Goal: Transaction & Acquisition: Purchase product/service

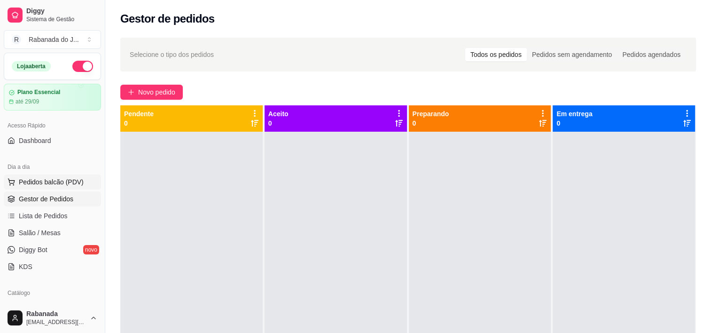
scroll to position [47, 0]
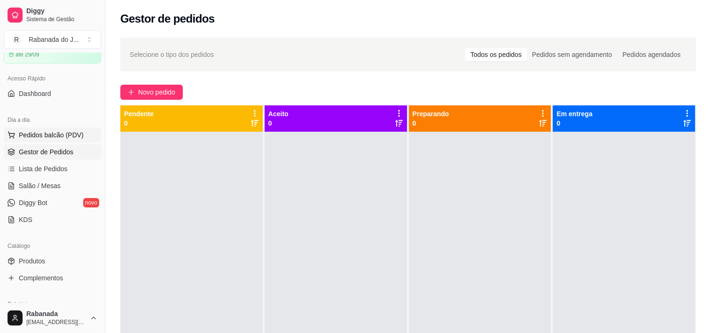
click at [47, 135] on span "Pedidos balcão (PDV)" at bounding box center [51, 134] width 65 height 9
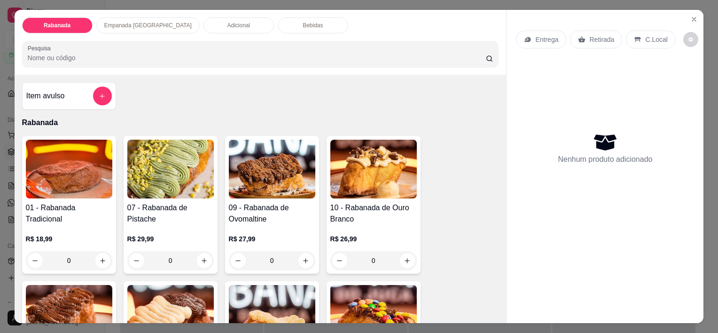
click at [119, 22] on p "Empanada [GEOGRAPHIC_DATA]" at bounding box center [147, 26] width 87 height 8
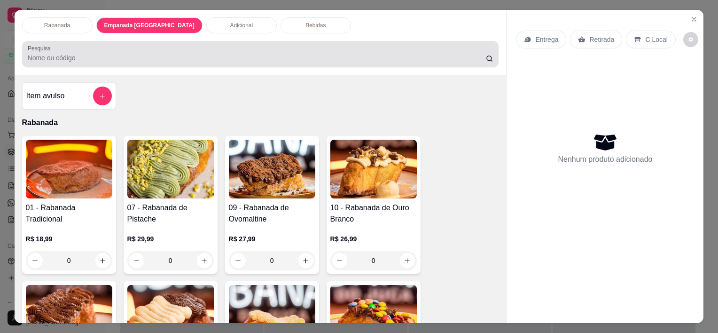
scroll to position [23, 0]
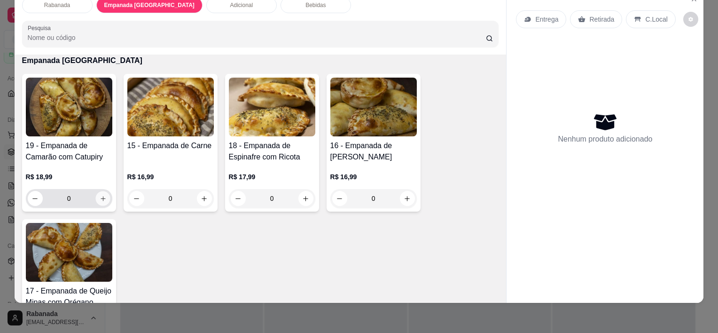
click at [100, 196] on icon "increase-product-quantity" at bounding box center [102, 198] width 5 height 5
type input "1"
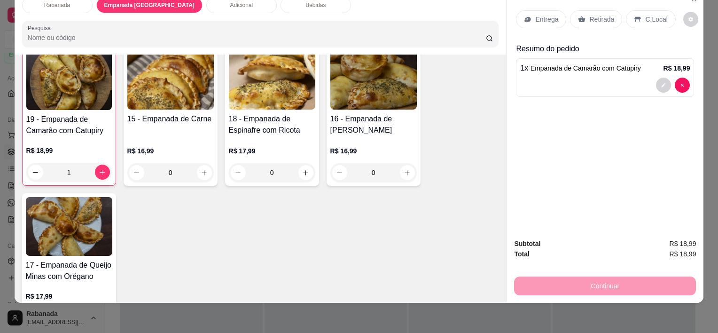
scroll to position [590, 0]
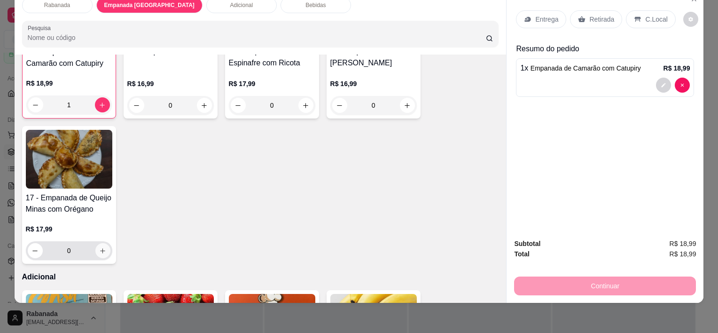
click at [99, 247] on icon "increase-product-quantity" at bounding box center [102, 250] width 7 height 7
type input "1"
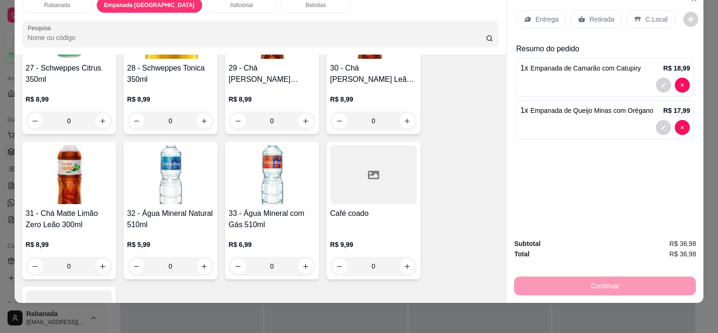
scroll to position [1201, 0]
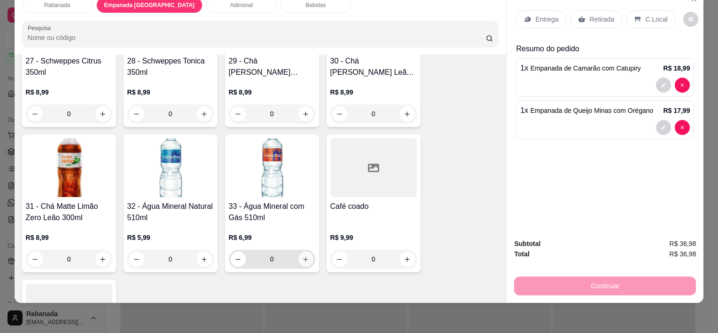
click at [303, 256] on icon "increase-product-quantity" at bounding box center [305, 259] width 7 height 7
type input "1"
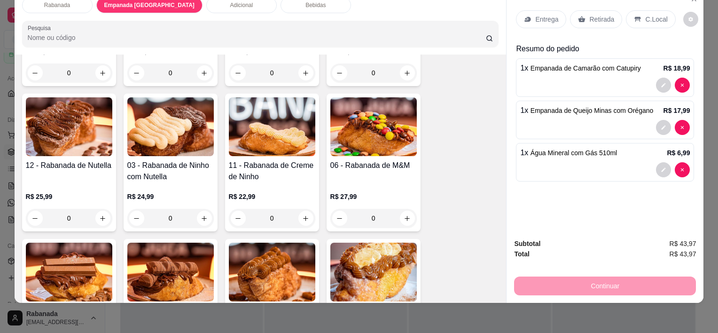
scroll to position [261, 0]
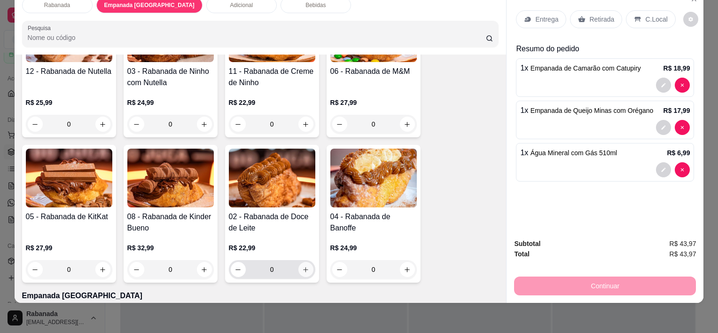
click at [302, 266] on icon "increase-product-quantity" at bounding box center [305, 269] width 7 height 7
type input "1"
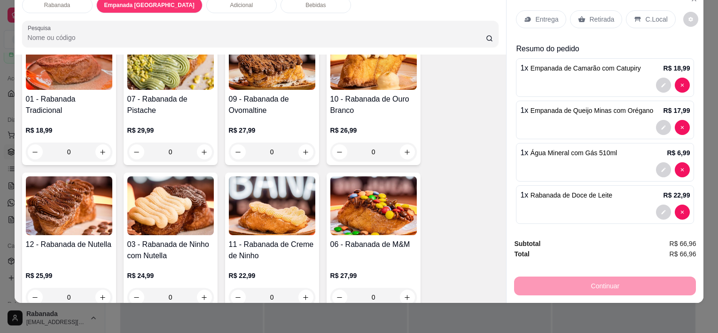
scroll to position [73, 0]
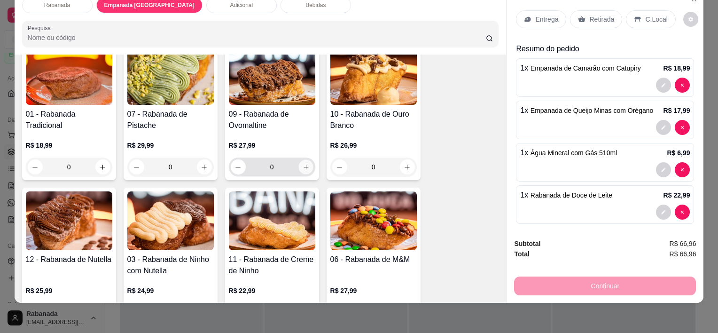
click at [303, 164] on icon "increase-product-quantity" at bounding box center [305, 167] width 7 height 7
type input "1"
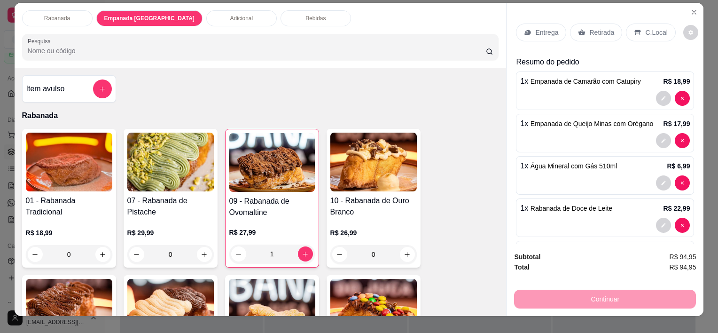
scroll to position [0, 0]
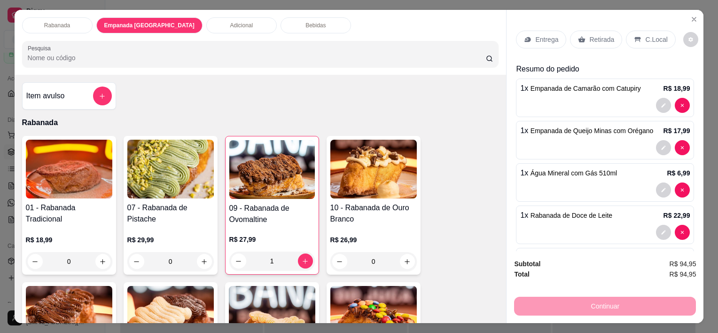
click at [126, 22] on p "Empanada [GEOGRAPHIC_DATA]" at bounding box center [149, 26] width 90 height 8
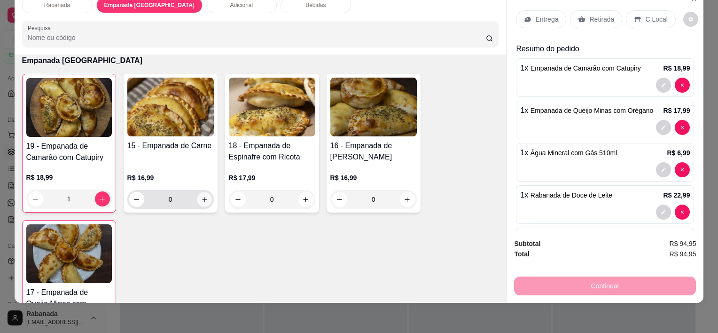
click at [203, 196] on icon "increase-product-quantity" at bounding box center [204, 199] width 7 height 7
type input "1"
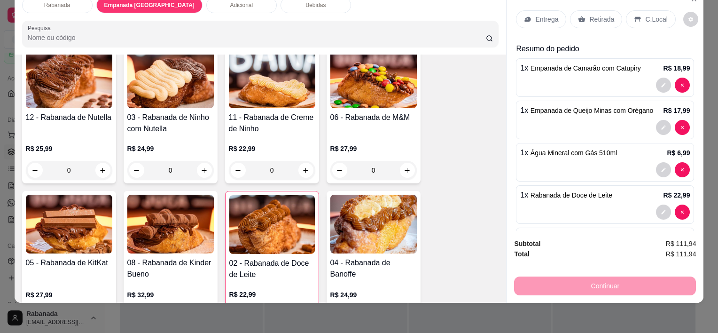
scroll to position [0, 0]
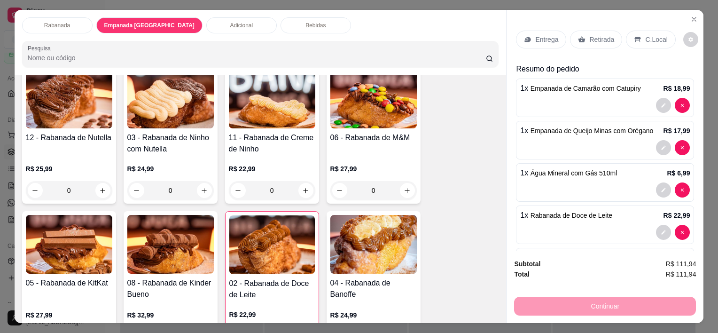
click at [230, 23] on p "Adicional" at bounding box center [241, 26] width 23 height 8
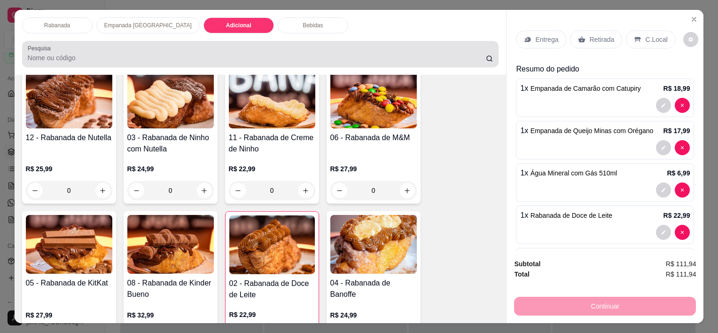
scroll to position [23, 0]
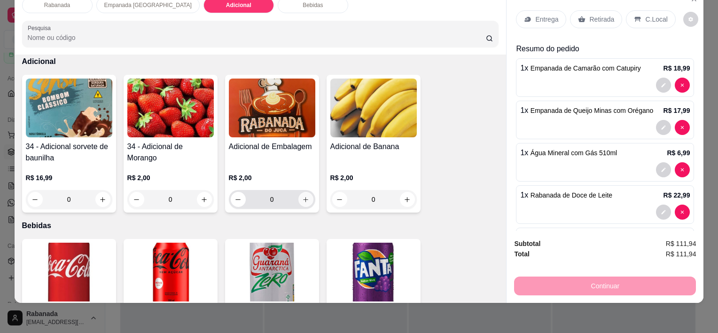
click at [308, 193] on button "increase-product-quantity" at bounding box center [305, 199] width 15 height 15
type input "1"
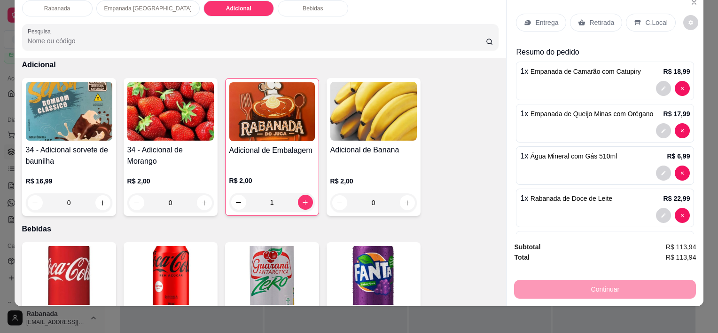
scroll to position [0, 0]
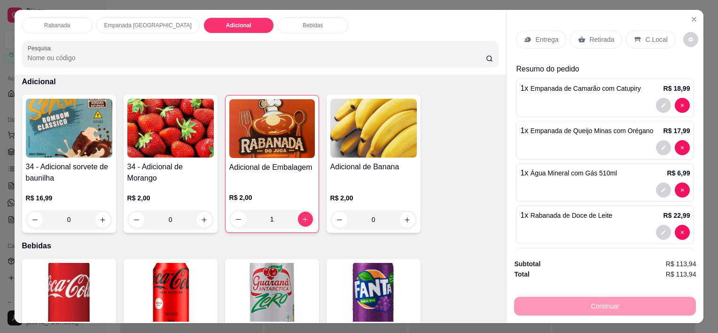
drag, startPoint x: 637, startPoint y: 36, endPoint x: 638, endPoint y: 49, distance: 13.2
click at [637, 36] on div "C.Local" at bounding box center [650, 40] width 49 height 18
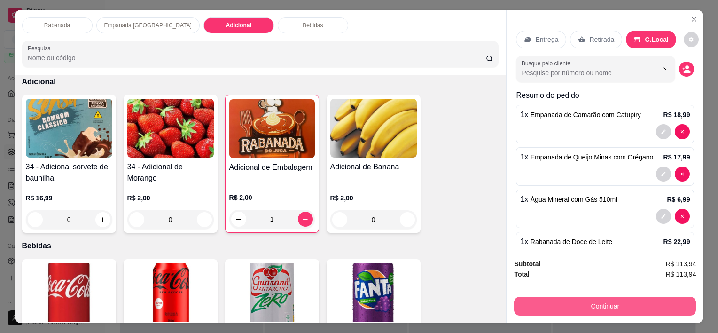
click at [613, 299] on button "Continuar" at bounding box center [605, 305] width 182 height 19
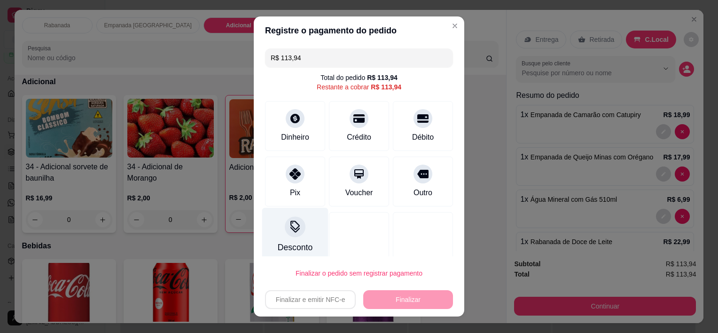
click at [289, 232] on icon at bounding box center [295, 227] width 12 height 12
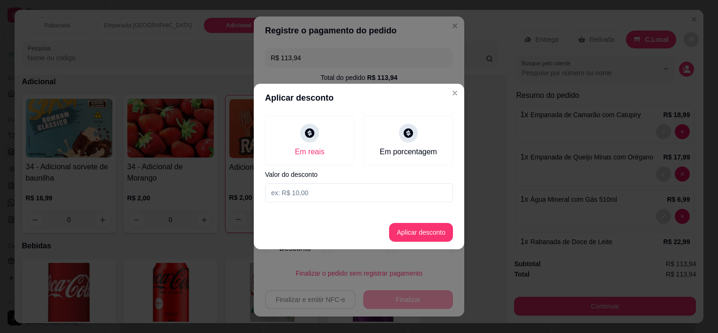
click at [331, 195] on input at bounding box center [359, 192] width 188 height 19
type input "10,70"
click at [428, 230] on button "Aplicar desconto" at bounding box center [421, 232] width 64 height 19
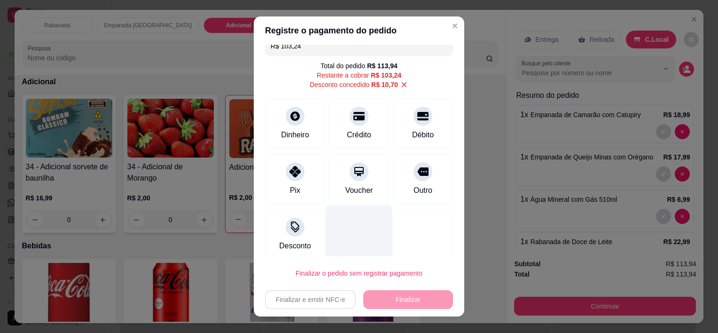
scroll to position [18, 0]
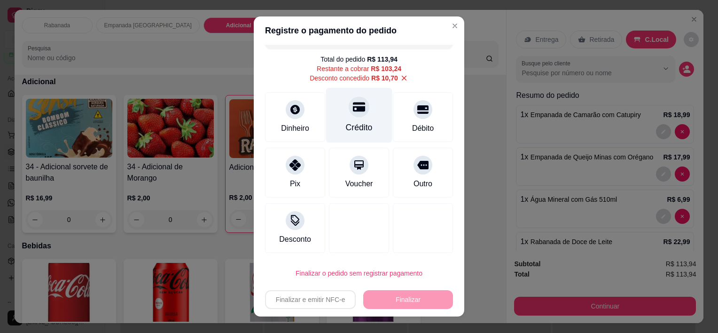
click at [358, 124] on div "Crédito" at bounding box center [359, 128] width 27 height 12
type input "R$ 0,00"
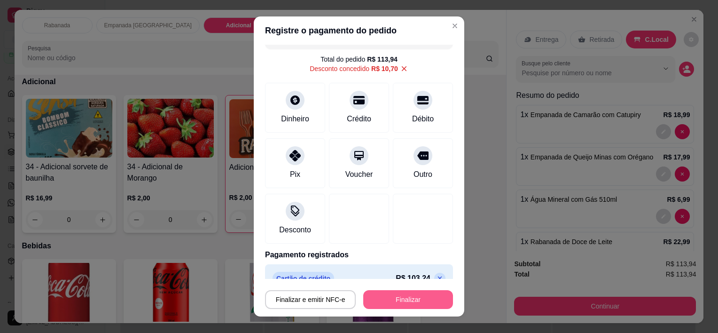
click at [406, 308] on button "Finalizar" at bounding box center [408, 299] width 90 height 19
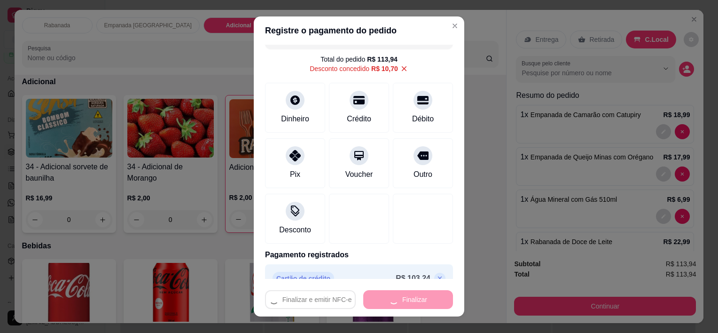
type input "0"
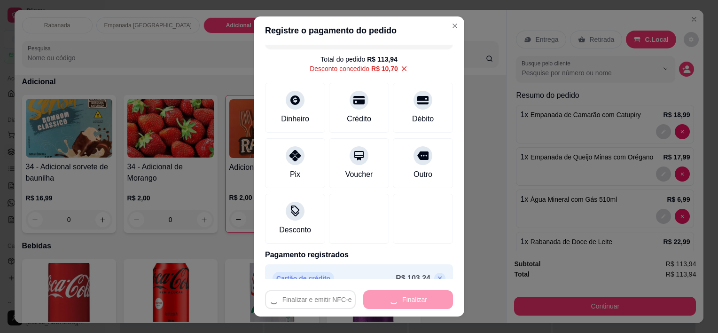
type input "0"
type input "-R$ 113,94"
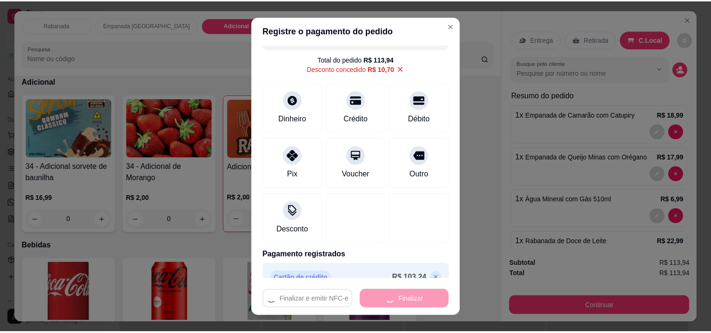
scroll to position [805, 0]
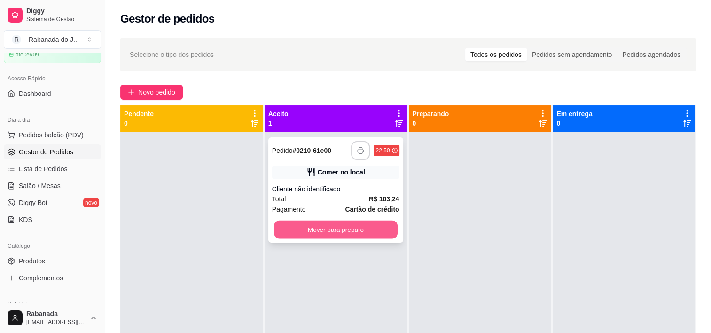
click at [317, 230] on button "Mover para preparo" at bounding box center [336, 229] width 124 height 18
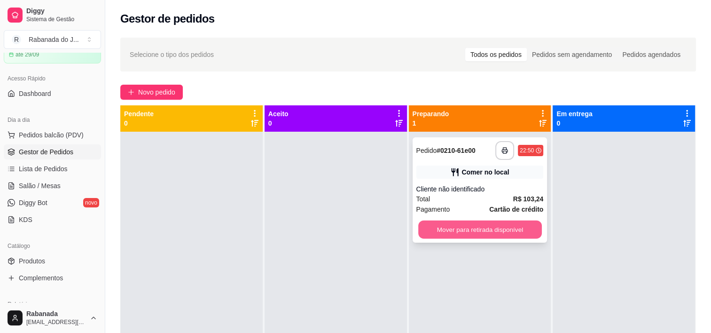
click at [453, 231] on button "Mover para retirada disponível" at bounding box center [480, 229] width 124 height 18
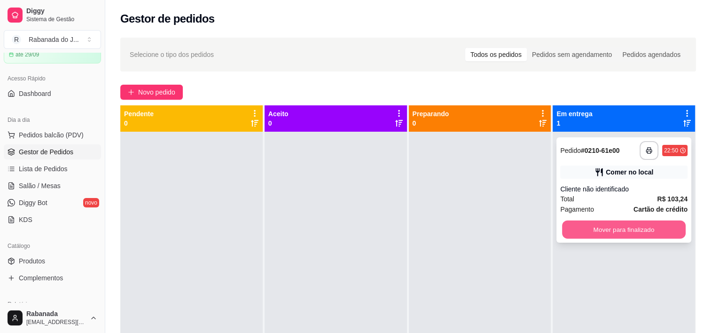
click at [607, 231] on button "Mover para finalizado" at bounding box center [624, 229] width 124 height 18
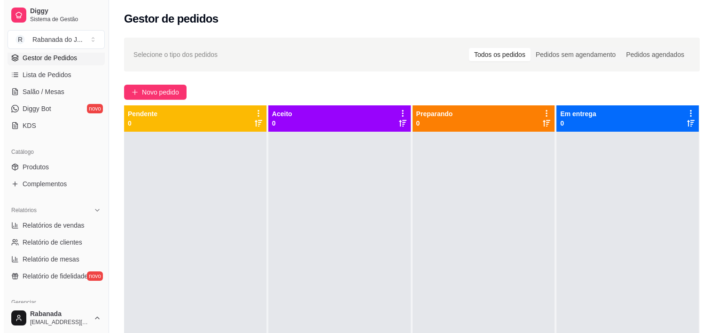
scroll to position [47, 0]
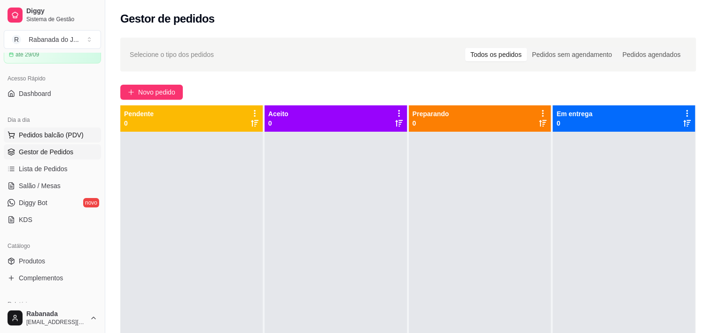
click at [64, 136] on span "Pedidos balcão (PDV)" at bounding box center [51, 134] width 65 height 9
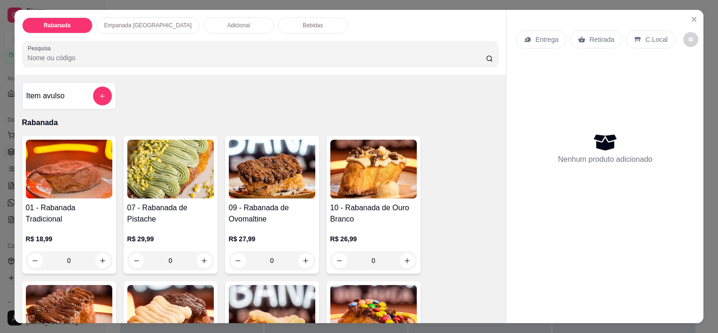
click at [143, 27] on div "Empanada [GEOGRAPHIC_DATA]" at bounding box center [147, 25] width 103 height 16
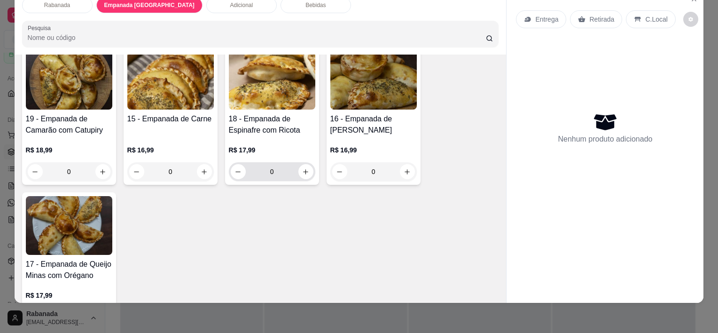
scroll to position [543, 0]
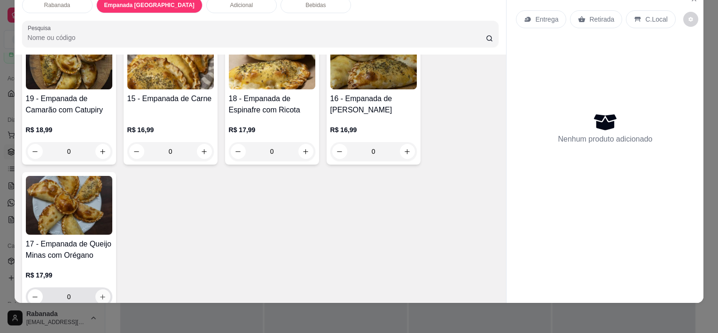
click at [100, 293] on icon "increase-product-quantity" at bounding box center [102, 296] width 7 height 7
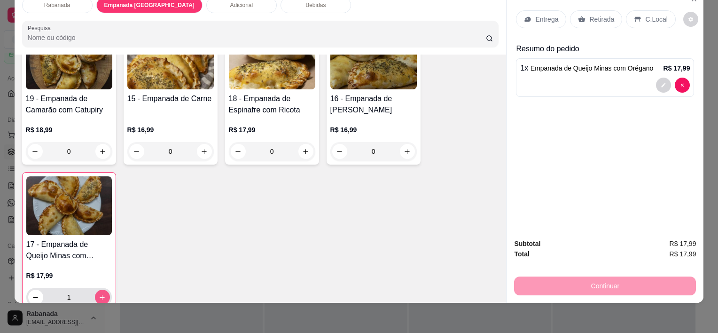
click at [100, 294] on icon "increase-product-quantity" at bounding box center [102, 297] width 7 height 7
type input "3"
click at [406, 148] on icon "increase-product-quantity" at bounding box center [407, 151] width 7 height 7
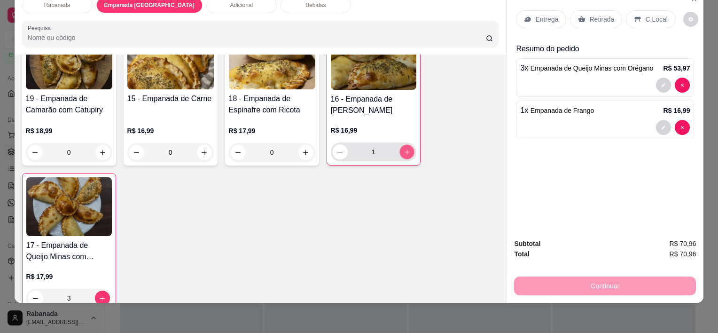
click at [406, 148] on icon "increase-product-quantity" at bounding box center [406, 151] width 7 height 7
type input "3"
click at [298, 145] on button "increase-product-quantity" at bounding box center [305, 152] width 15 height 15
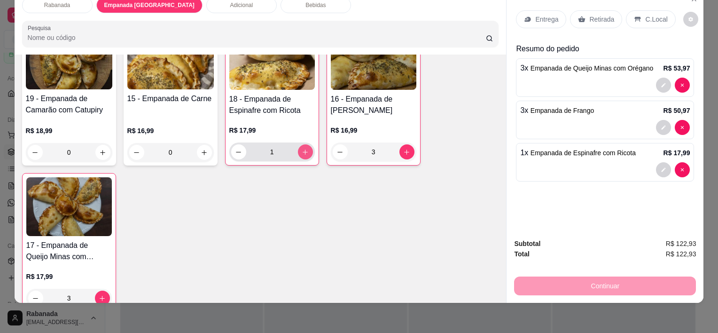
click at [298, 144] on button "increase-product-quantity" at bounding box center [305, 151] width 15 height 15
click at [298, 145] on button "increase-product-quantity" at bounding box center [305, 152] width 15 height 15
type input "4"
click at [101, 149] on button "increase-product-quantity" at bounding box center [102, 152] width 15 height 15
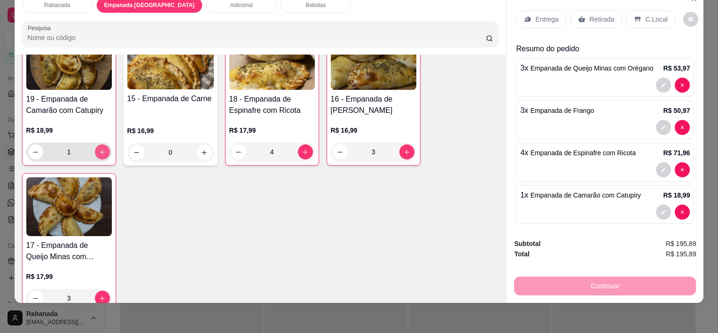
scroll to position [544, 0]
click at [105, 145] on button "increase-product-quantity" at bounding box center [102, 151] width 15 height 15
click at [102, 148] on button "increase-product-quantity" at bounding box center [102, 151] width 15 height 15
type input "3"
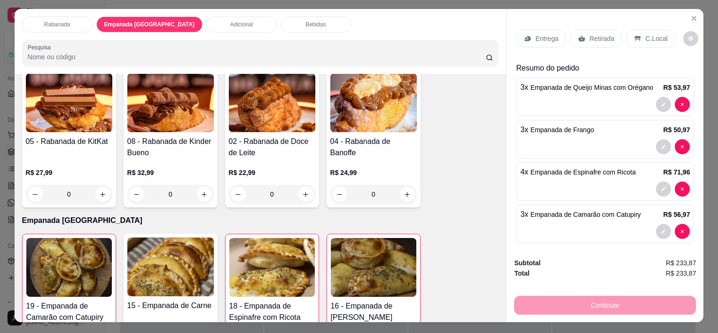
scroll to position [0, 0]
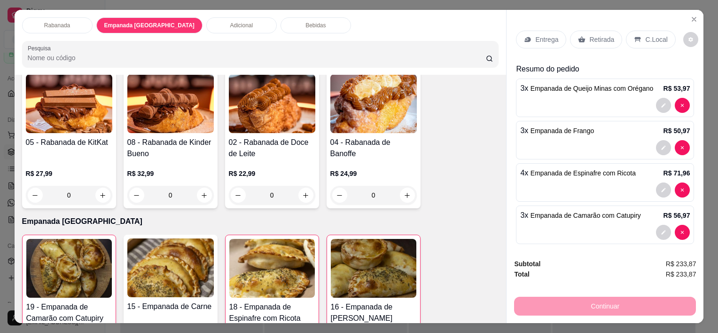
click at [645, 35] on p "C.Local" at bounding box center [656, 39] width 22 height 9
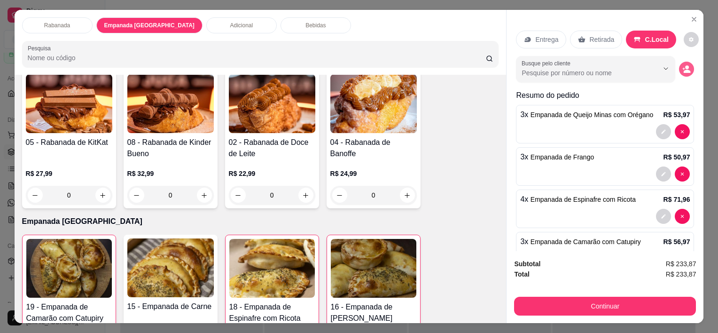
click at [680, 65] on button "decrease-product-quantity" at bounding box center [686, 69] width 15 height 15
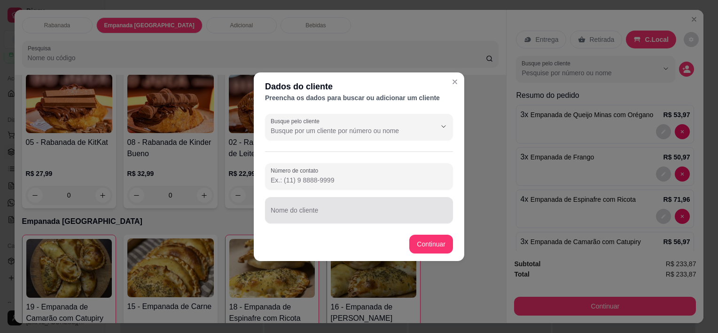
click at [339, 206] on div at bounding box center [359, 210] width 177 height 19
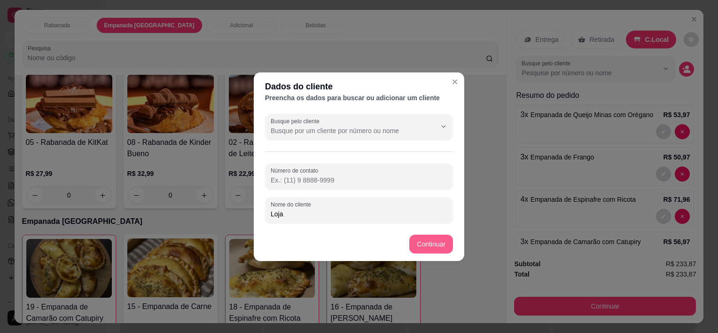
type input "Loja"
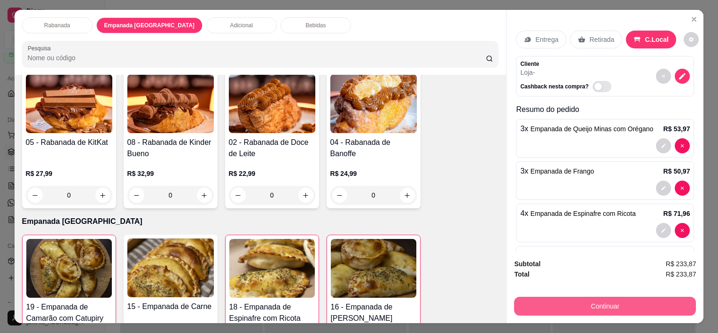
click at [619, 303] on button "Continuar" at bounding box center [605, 305] width 182 height 19
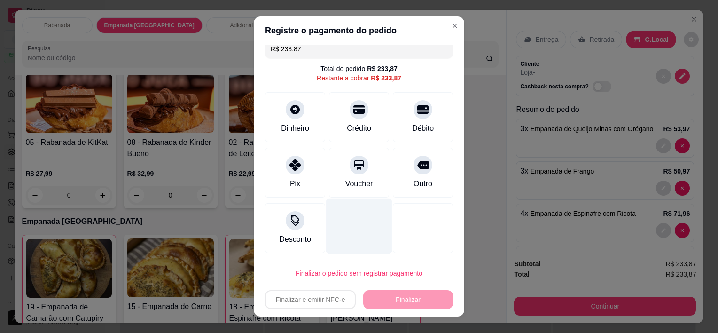
scroll to position [13, 0]
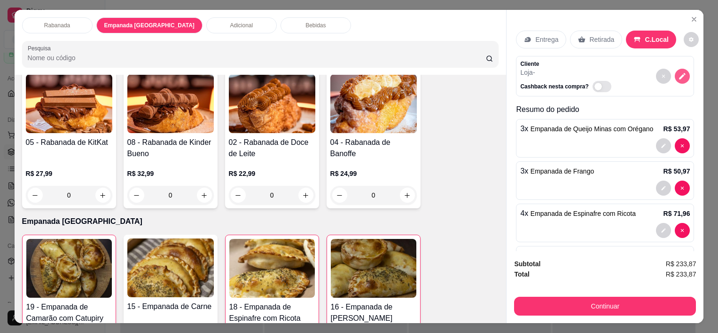
click at [678, 72] on icon "decrease-product-quantity" at bounding box center [682, 76] width 8 height 8
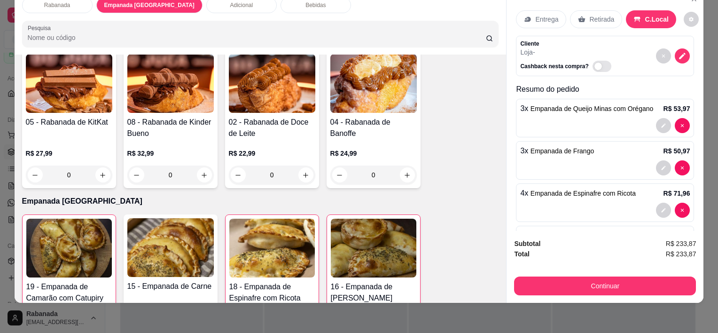
scroll to position [0, 0]
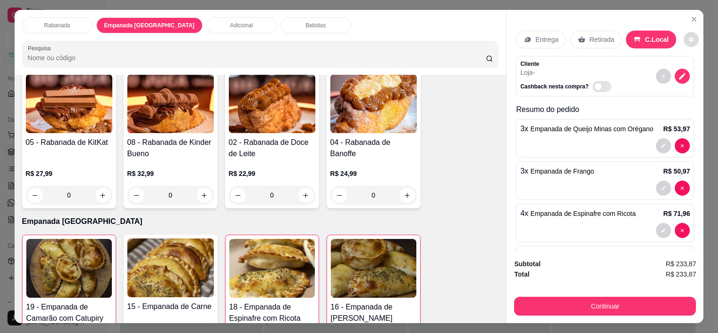
click at [688, 37] on icon "decrease-product-quantity" at bounding box center [691, 40] width 6 height 6
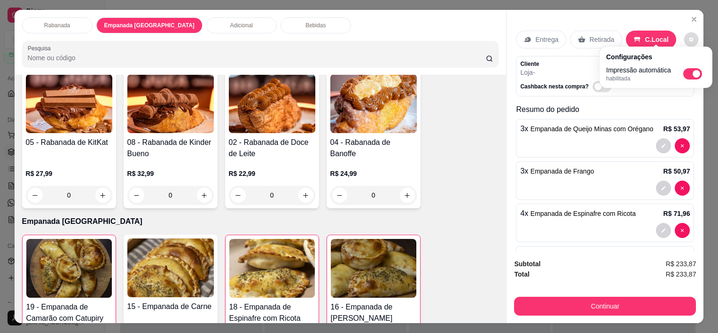
click at [688, 37] on icon "decrease-product-quantity" at bounding box center [691, 40] width 6 height 6
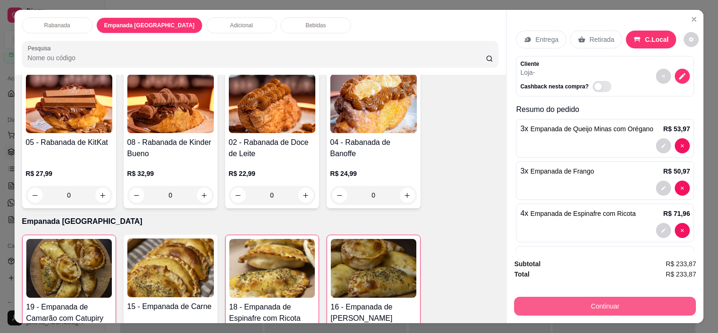
click at [616, 297] on button "Continuar" at bounding box center [605, 305] width 182 height 19
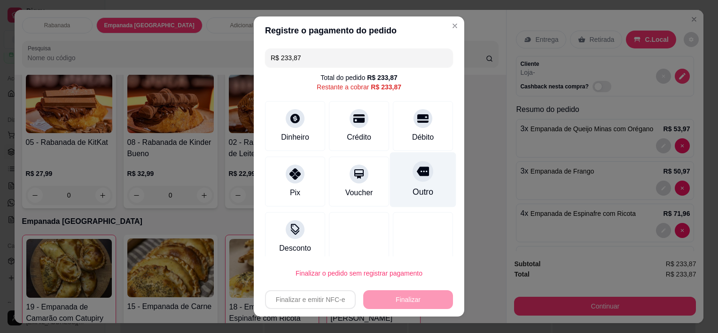
click at [402, 184] on div "Outro" at bounding box center [423, 179] width 66 height 55
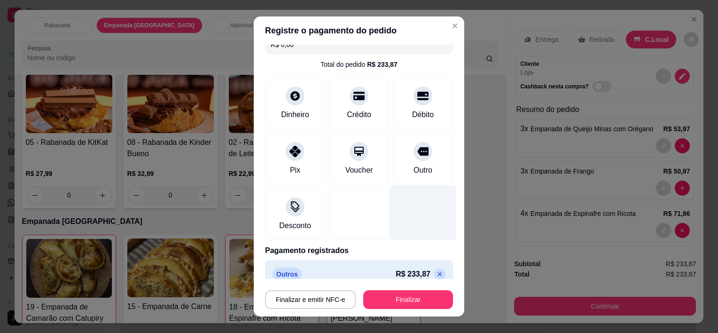
scroll to position [26, 0]
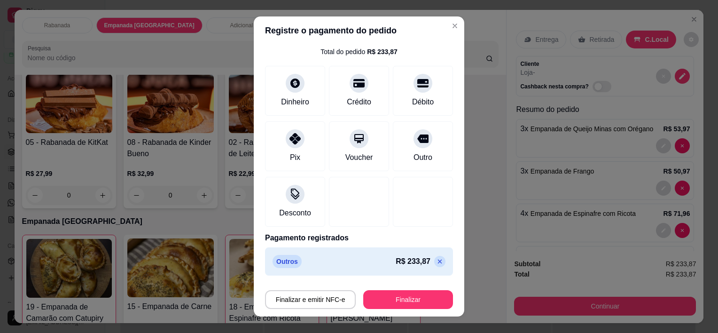
click at [436, 257] on icon at bounding box center [440, 261] width 8 height 8
type input "R$ 233,87"
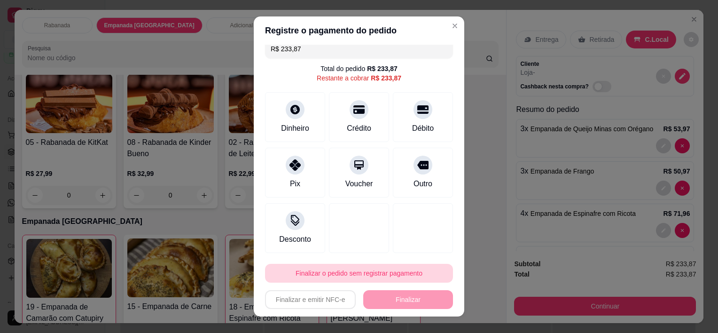
click at [391, 274] on button "Finalizar o pedido sem registrar pagamento" at bounding box center [359, 273] width 188 height 19
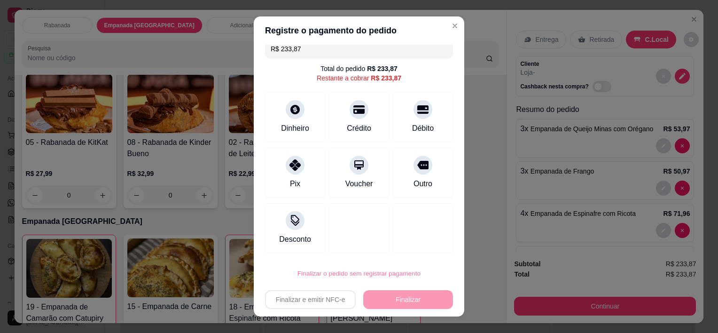
click at [415, 249] on button "Confirmar" at bounding box center [414, 246] width 35 height 15
type input "0"
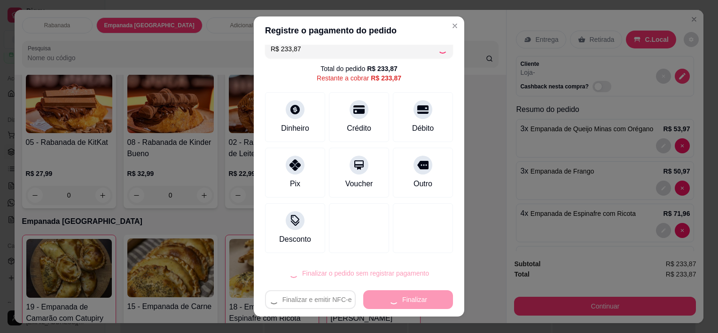
type input "R$ 0,00"
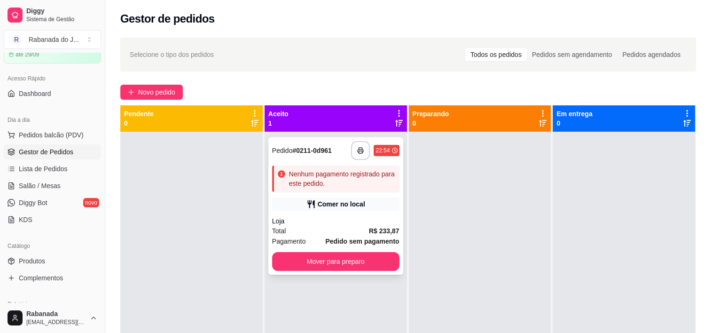
click at [338, 186] on div "Nenhum pagamento registrado para este pedido." at bounding box center [342, 178] width 107 height 19
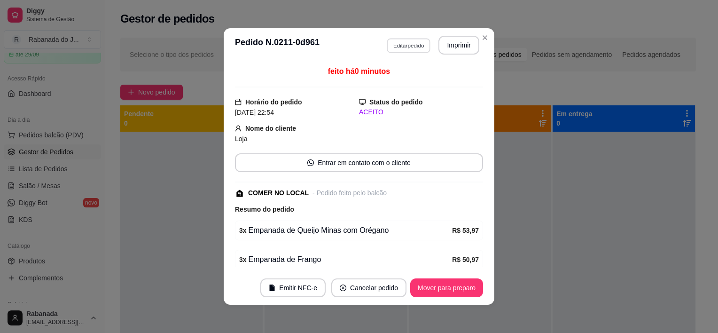
click at [404, 45] on button "Editar pedido" at bounding box center [409, 45] width 44 height 15
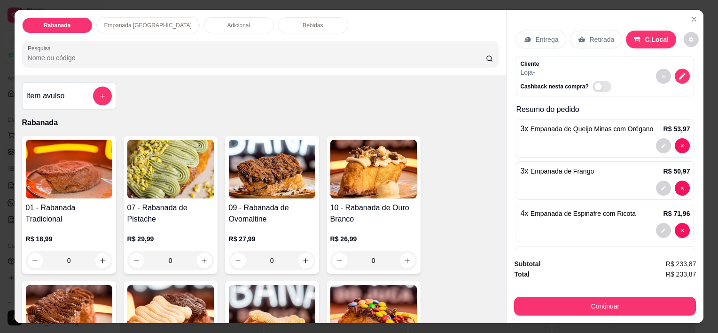
click at [664, 10] on section "Rabanada Empanada Argentina Adicional Bebidas Pesquisa Item avulso Rabanada 01 …" at bounding box center [359, 166] width 689 height 313
click at [566, 138] on div at bounding box center [605, 145] width 170 height 15
click at [537, 142] on div at bounding box center [605, 145] width 170 height 15
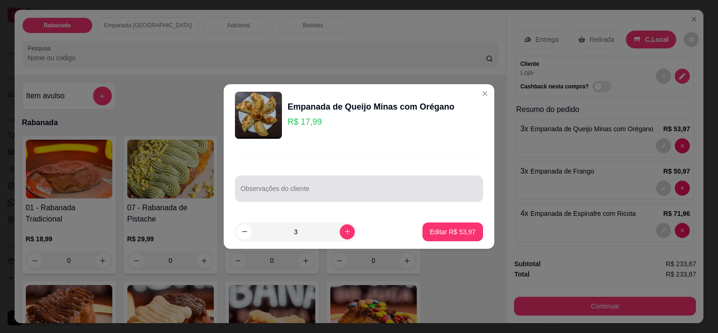
click at [304, 180] on div at bounding box center [359, 188] width 237 height 19
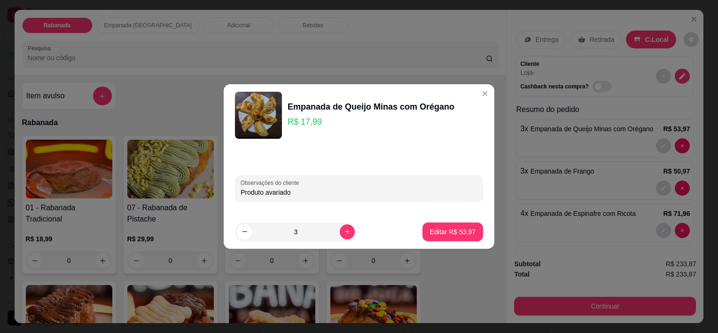
drag, startPoint x: 242, startPoint y: 192, endPoint x: 298, endPoint y: 196, distance: 56.1
click at [298, 196] on input "Produto avariado" at bounding box center [359, 191] width 237 height 9
type input "Produto avariado"
click at [433, 233] on p "Editar R$ 53,97" at bounding box center [453, 231] width 46 height 9
type input "0"
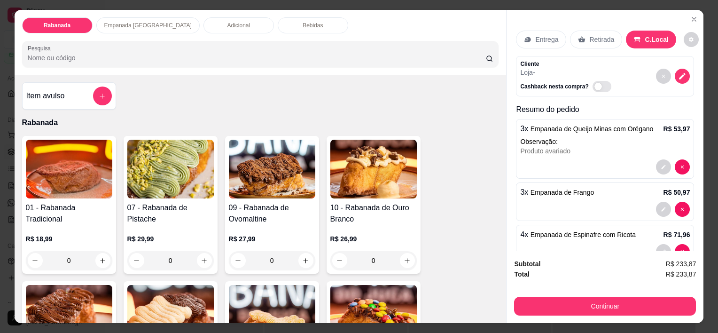
click at [566, 188] on span "Empanada de Frango" at bounding box center [561, 192] width 63 height 8
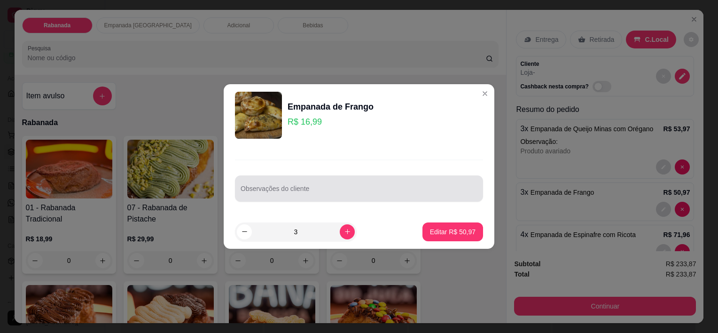
click at [376, 195] on input "Observações do cliente" at bounding box center [359, 191] width 237 height 9
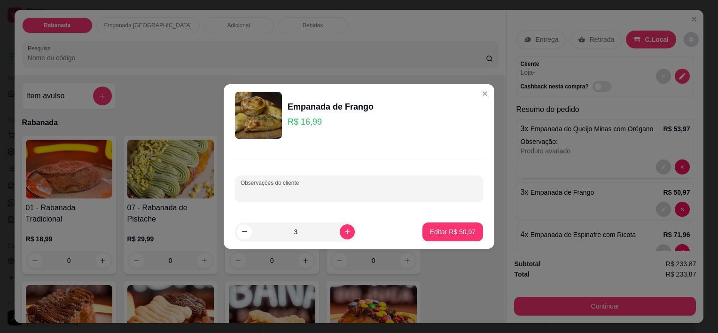
paste input "Produto avariado"
type input "Produto avariado"
click at [462, 232] on p "Editar R$ 50,97" at bounding box center [452, 231] width 44 height 9
type input "0"
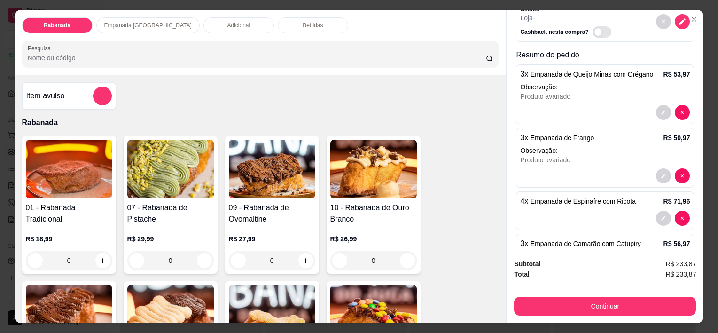
scroll to position [88, 0]
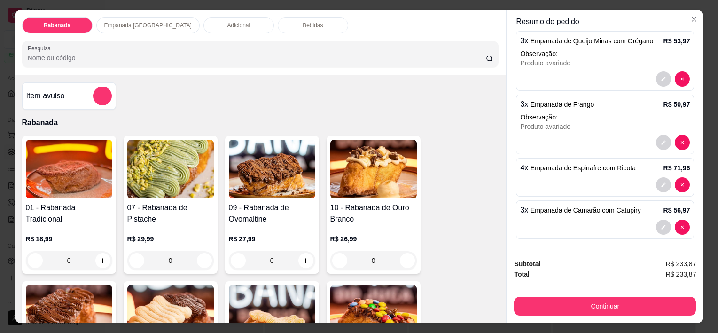
click at [559, 166] on span "Empanada de Espinafre com Ricota" at bounding box center [582, 168] width 105 height 8
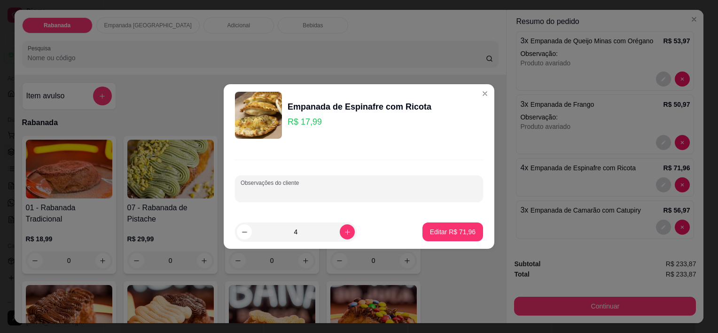
click at [357, 195] on input "Observações do cliente" at bounding box center [359, 191] width 237 height 9
paste input "Produto avariado"
type input "Produto avariado"
click at [444, 233] on p "Editar R$ 71,96" at bounding box center [453, 231] width 46 height 9
type input "0"
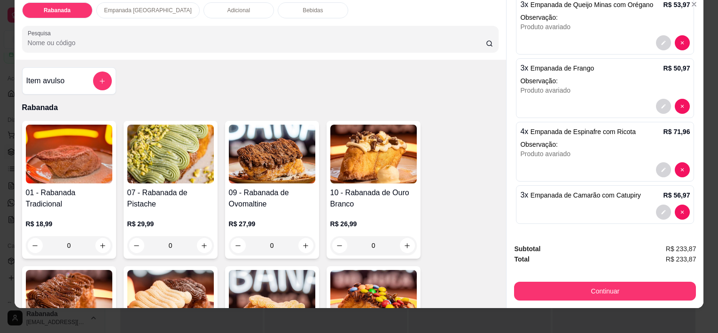
scroll to position [23, 0]
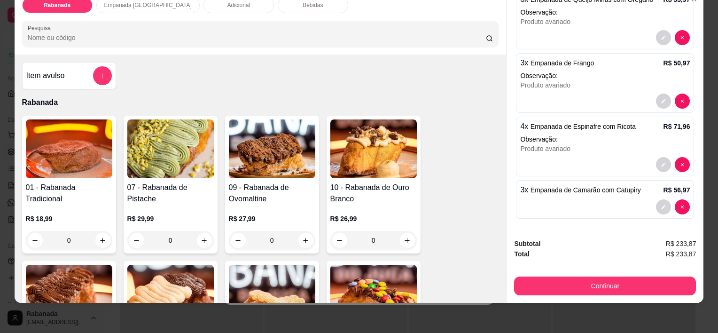
click at [564, 186] on span "Empanada de Camarão com Catupiry" at bounding box center [585, 190] width 110 height 8
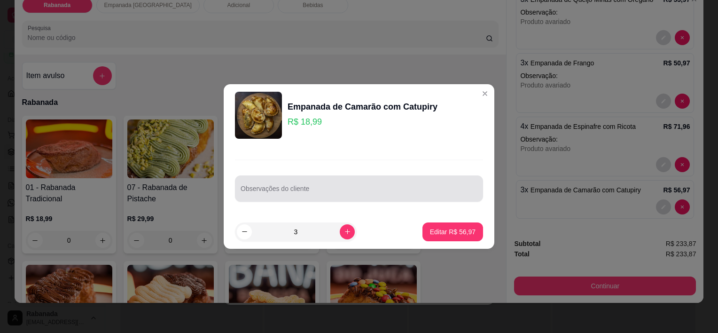
click at [259, 196] on input "Observações do cliente" at bounding box center [359, 191] width 237 height 9
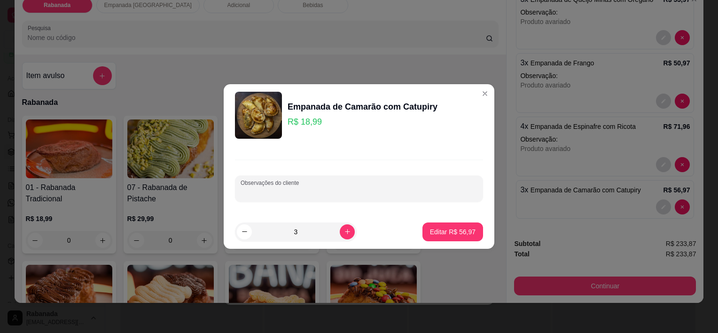
paste input "Produto avariado"
type input "Produto avariado"
click at [435, 233] on p "Editar R$ 56,97" at bounding box center [452, 231] width 44 height 9
type input "0"
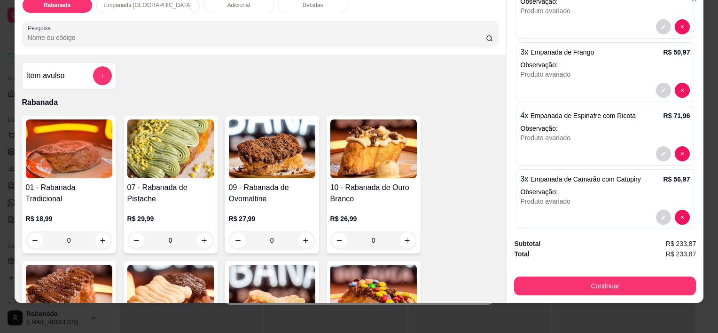
scroll to position [130, 0]
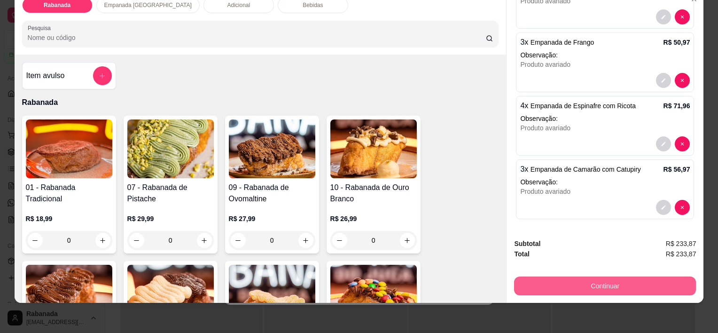
click at [613, 276] on button "Continuar" at bounding box center [605, 285] width 182 height 19
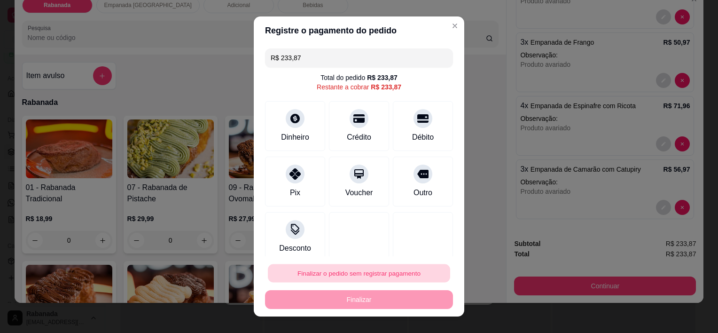
click at [372, 273] on button "Finalizar o pedido sem registrar pagamento" at bounding box center [359, 273] width 182 height 18
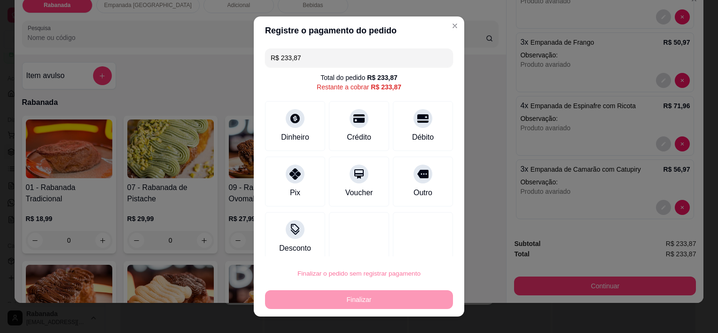
click at [413, 244] on button "Confirmar" at bounding box center [413, 246] width 35 height 15
type input "R$ 0,00"
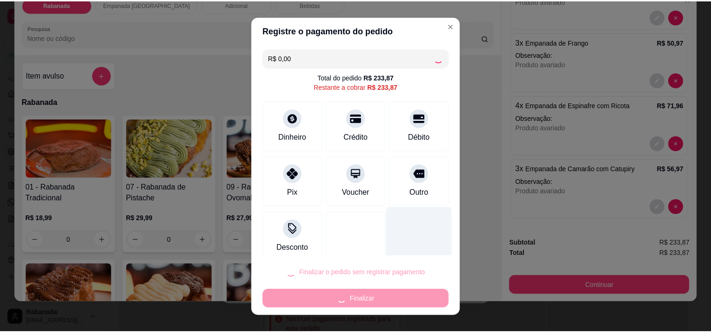
scroll to position [0, 0]
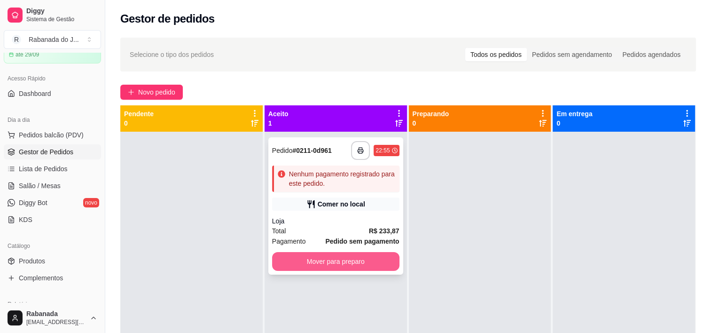
click at [370, 260] on button "Mover para preparo" at bounding box center [335, 261] width 127 height 19
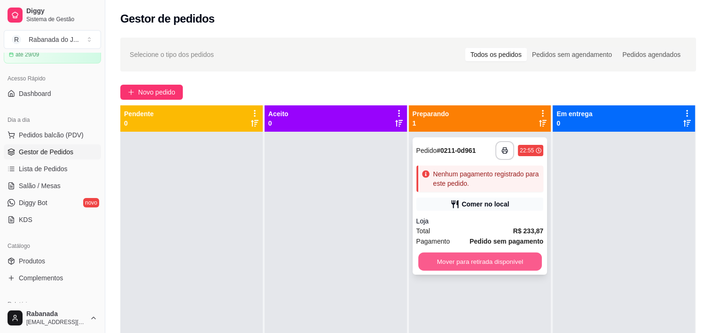
click at [433, 261] on button "Mover para retirada disponível" at bounding box center [480, 261] width 124 height 18
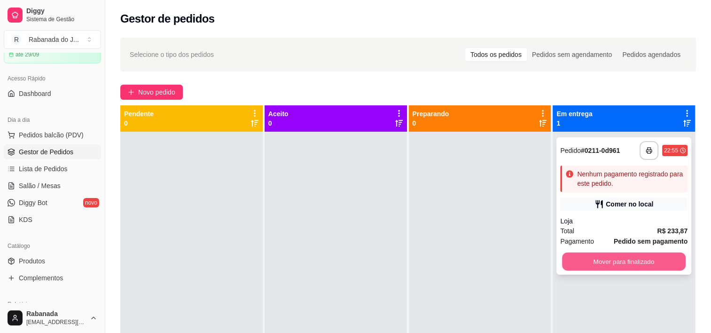
click at [599, 257] on button "Mover para finalizado" at bounding box center [624, 261] width 124 height 18
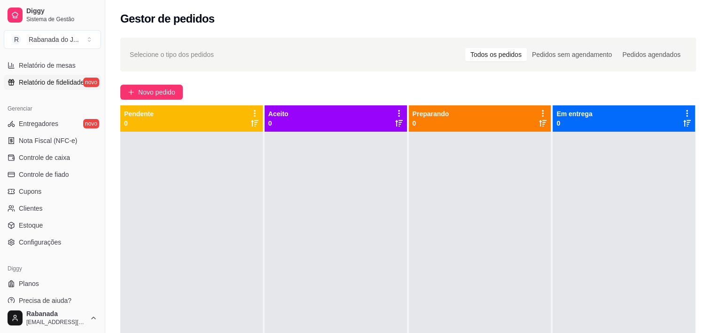
scroll to position [343, 0]
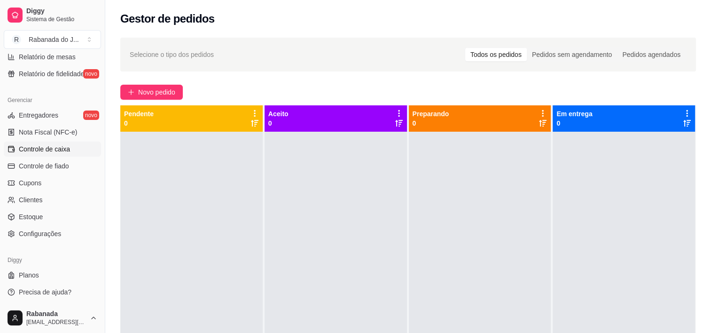
click at [41, 155] on link "Controle de caixa" at bounding box center [52, 148] width 97 height 15
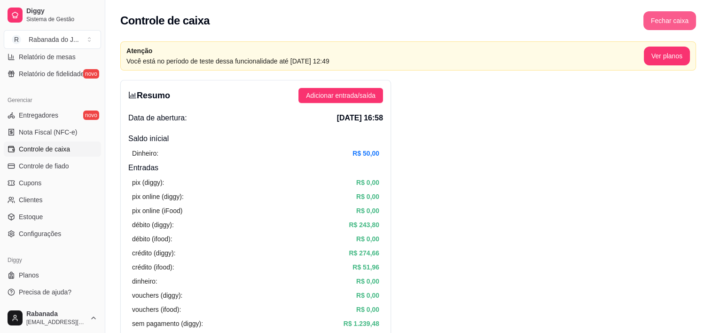
click at [662, 17] on button "Fechar caixa" at bounding box center [669, 20] width 53 height 19
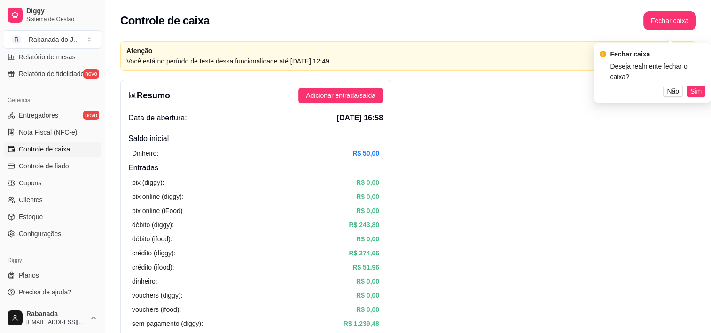
click at [697, 86] on span "Sim" at bounding box center [695, 91] width 11 height 10
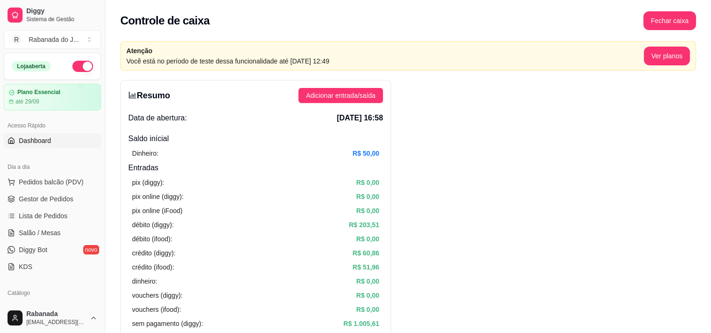
scroll to position [47, 0]
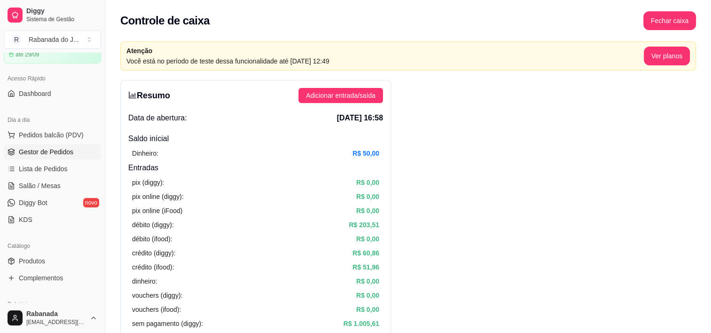
click at [49, 151] on span "Gestor de Pedidos" at bounding box center [46, 151] width 55 height 9
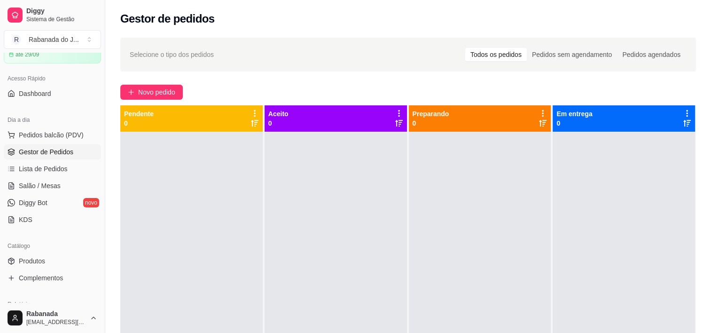
click at [60, 152] on span "Gestor de Pedidos" at bounding box center [46, 151] width 55 height 9
click at [65, 137] on span "Pedidos balcão (PDV)" at bounding box center [51, 134] width 65 height 9
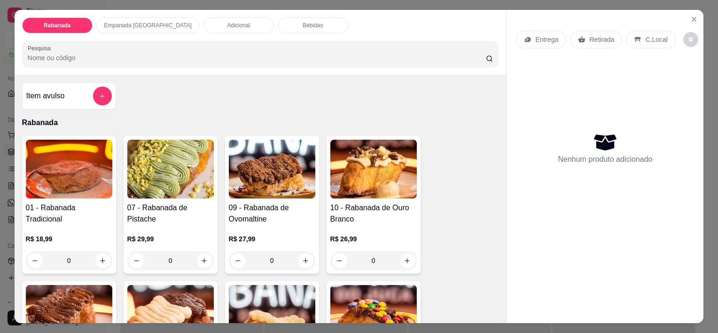
click at [128, 23] on p "Empanada [GEOGRAPHIC_DATA]" at bounding box center [147, 26] width 87 height 8
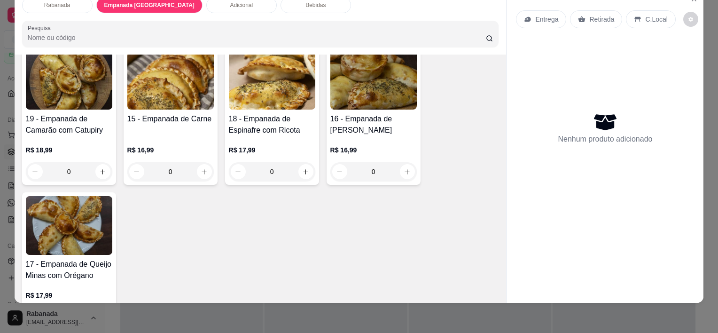
scroll to position [543, 0]
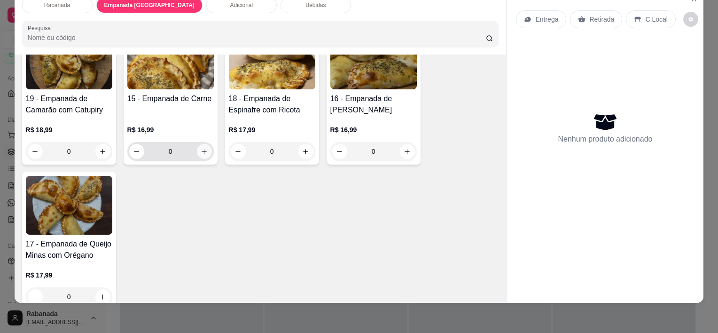
click at [201, 148] on icon "increase-product-quantity" at bounding box center [204, 151] width 7 height 7
type input "1"
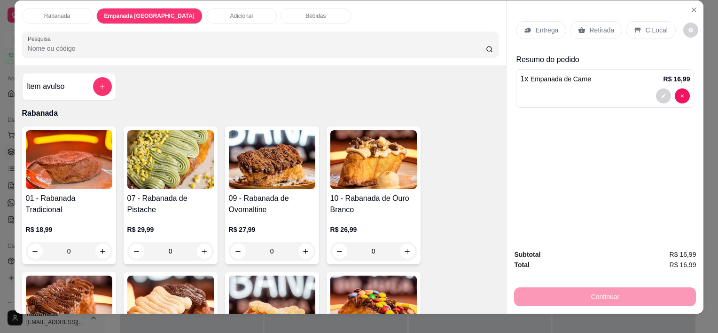
scroll to position [0, 0]
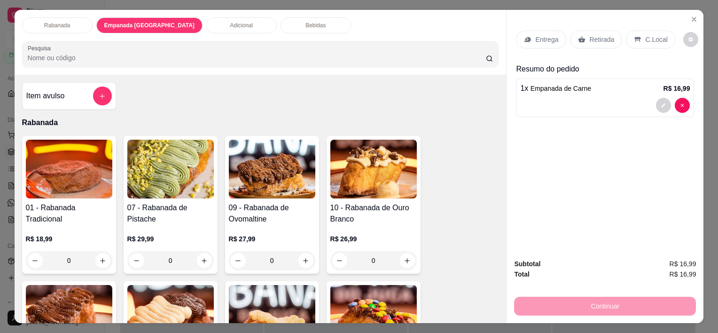
click at [288, 23] on div "Bebidas" at bounding box center [315, 25] width 70 height 16
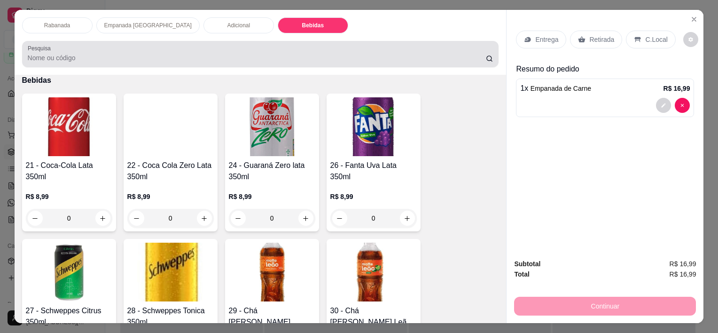
scroll to position [23, 0]
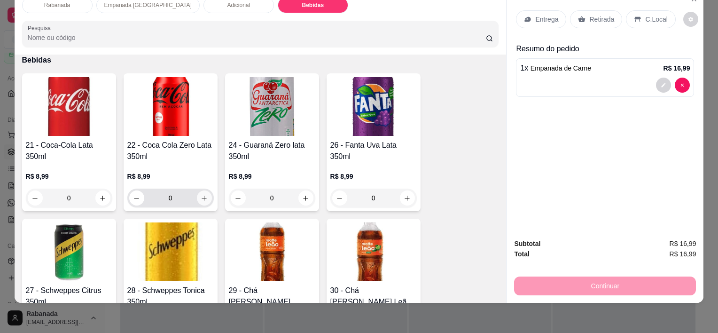
click at [202, 195] on icon "increase-product-quantity" at bounding box center [204, 198] width 7 height 7
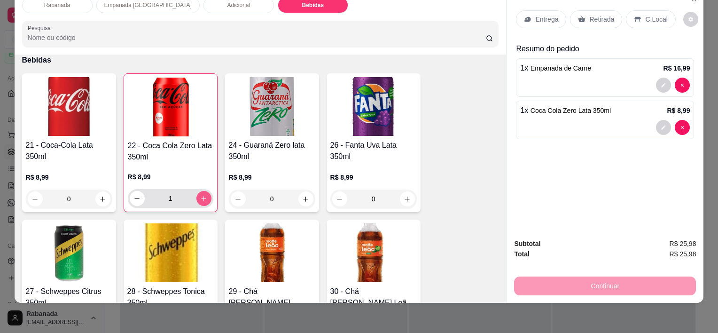
type input "1"
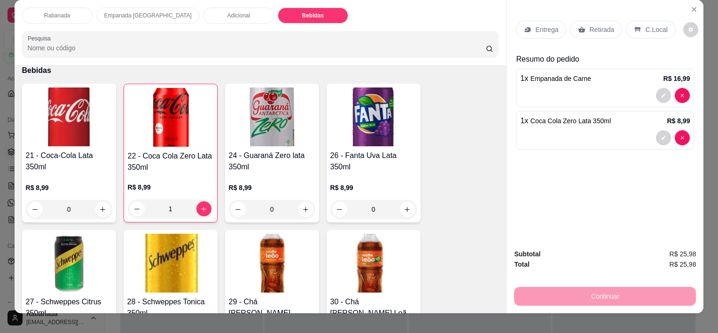
scroll to position [0, 0]
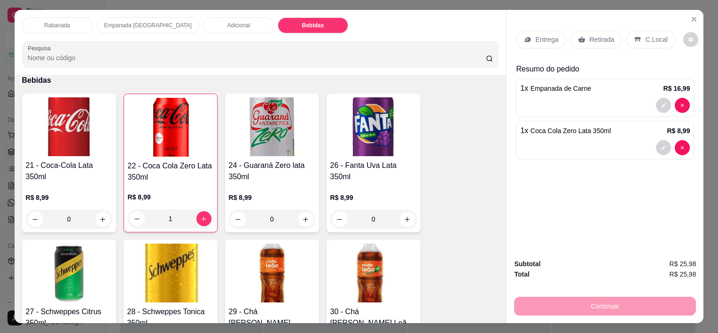
click at [653, 42] on div "C.Local" at bounding box center [650, 40] width 49 height 18
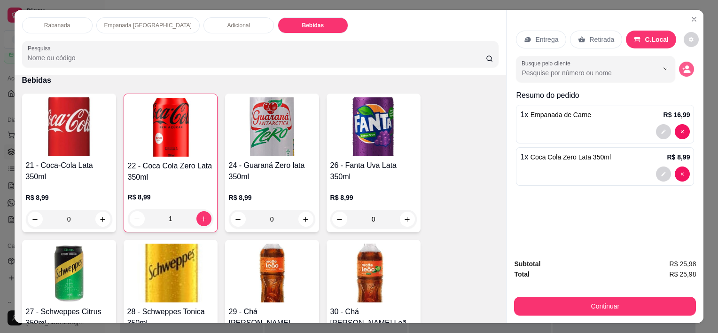
click at [684, 70] on icon "decrease-product-quantity" at bounding box center [687, 71] width 7 height 3
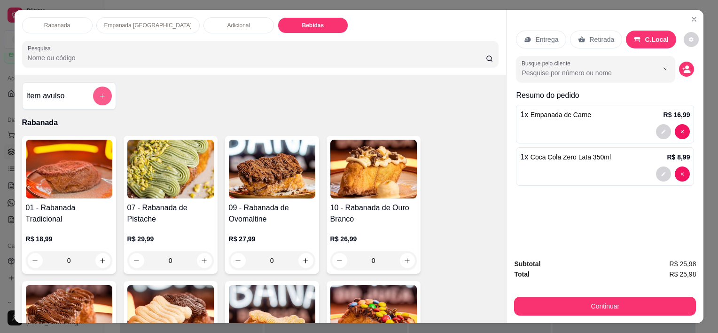
click at [94, 95] on button "add-separate-item" at bounding box center [102, 95] width 19 height 19
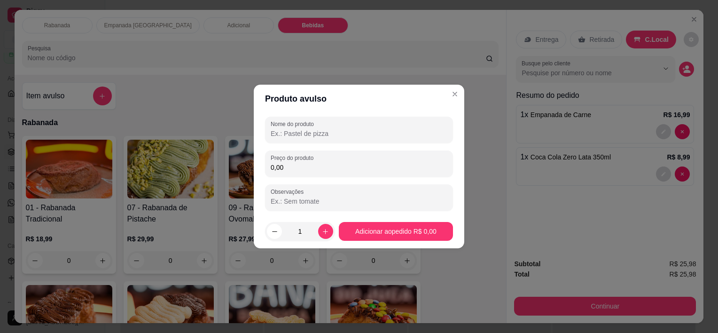
click at [299, 131] on input "Nome do produto" at bounding box center [359, 133] width 177 height 9
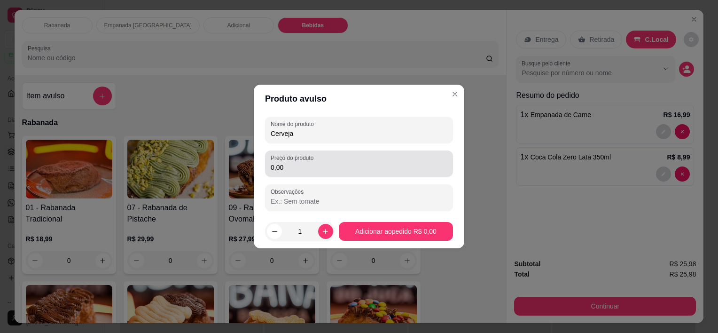
type input "Cerveja"
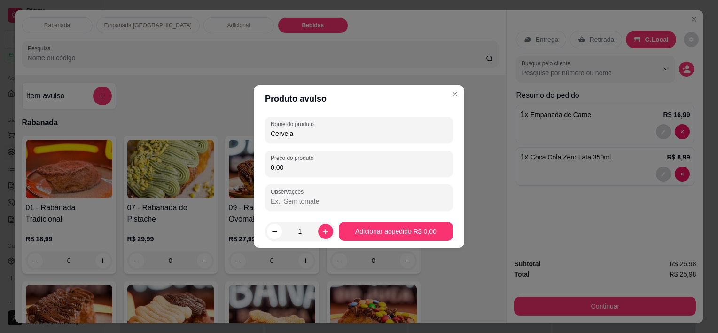
click at [299, 166] on input "0,00" at bounding box center [359, 167] width 177 height 9
type input "8,00"
click at [323, 233] on icon "increase-product-quantity" at bounding box center [325, 231] width 7 height 7
type input "2"
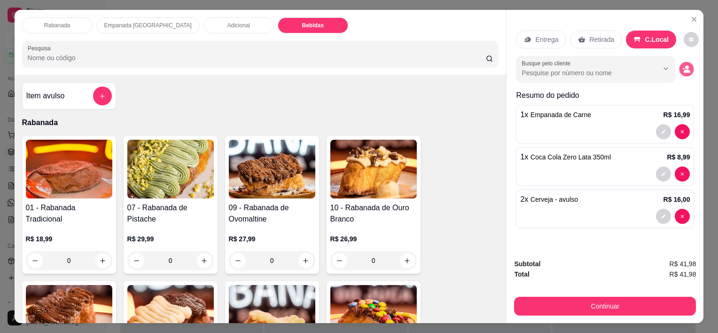
click at [684, 70] on icon "decrease-product-quantity" at bounding box center [687, 71] width 7 height 3
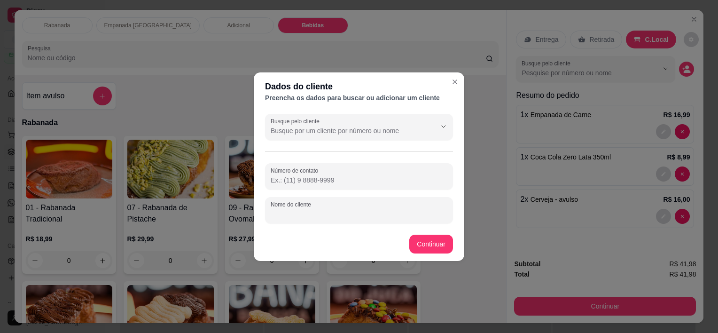
click at [347, 214] on input "Nome do cliente" at bounding box center [359, 213] width 177 height 9
type input "Patrão"
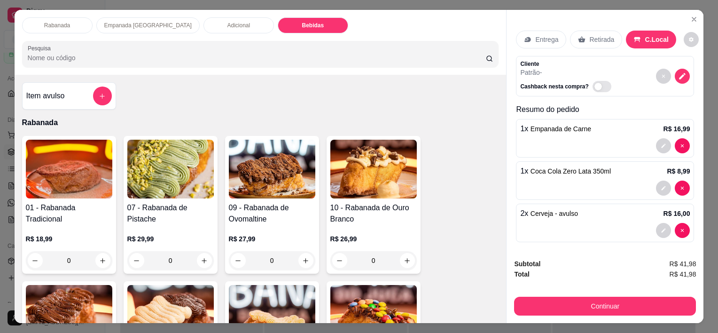
click at [129, 23] on p "Empanada [GEOGRAPHIC_DATA]" at bounding box center [147, 26] width 87 height 8
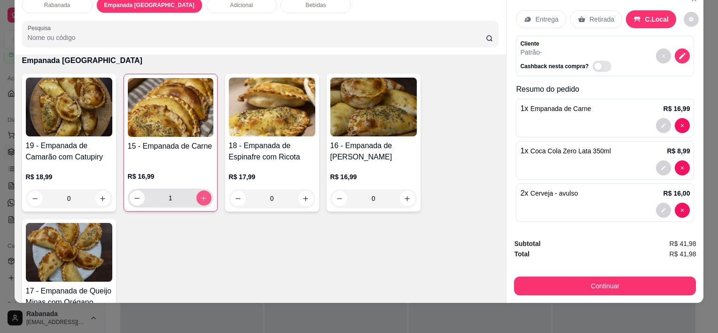
click at [199, 194] on button "increase-product-quantity" at bounding box center [203, 197] width 15 height 15
type input "2"
click at [531, 189] on span "Cerveja - avulso" at bounding box center [553, 193] width 47 height 8
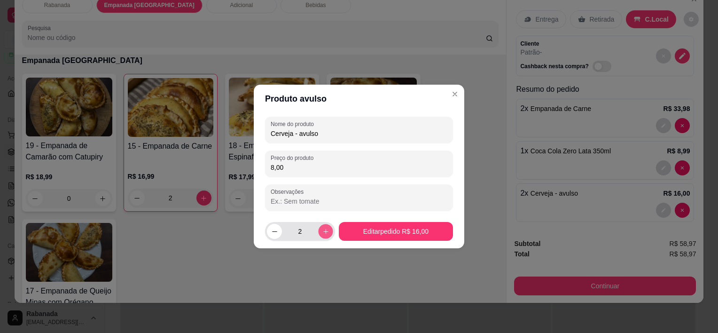
click at [327, 229] on button "increase-product-quantity" at bounding box center [325, 231] width 15 height 15
type input "3"
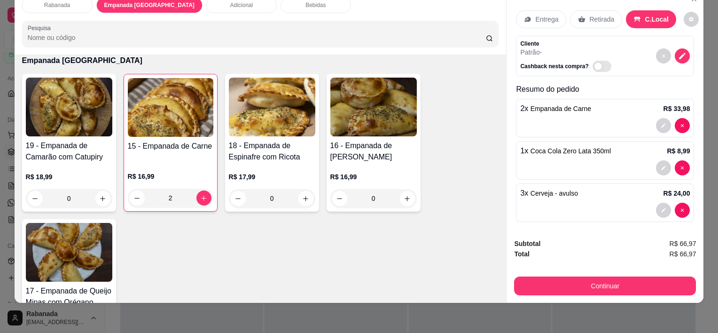
click at [4, 61] on div "Rabanada Empanada Argentina Adicional Bebidas Pesquisa Item avulso Rabanada 01 …" at bounding box center [359, 166] width 718 height 333
click at [5, 39] on div "Rabanada Empanada Argentina Adicional Bebidas Pesquisa Item avulso Rabanada 01 …" at bounding box center [359, 166] width 718 height 333
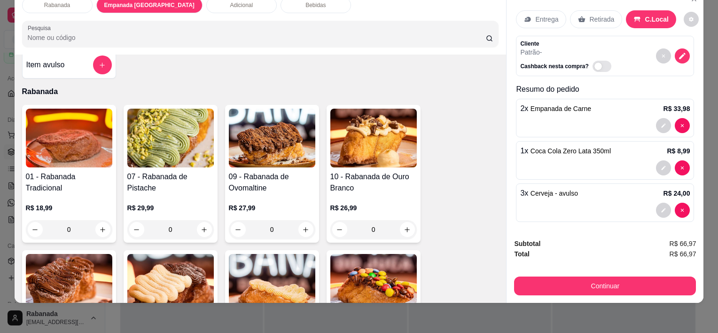
scroll to position [0, 0]
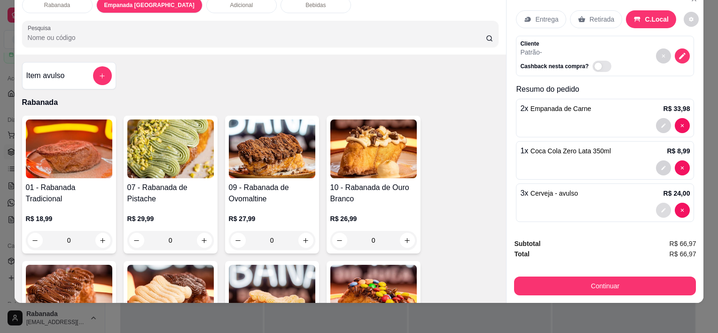
click at [656, 207] on button "decrease-product-quantity" at bounding box center [663, 209] width 15 height 15
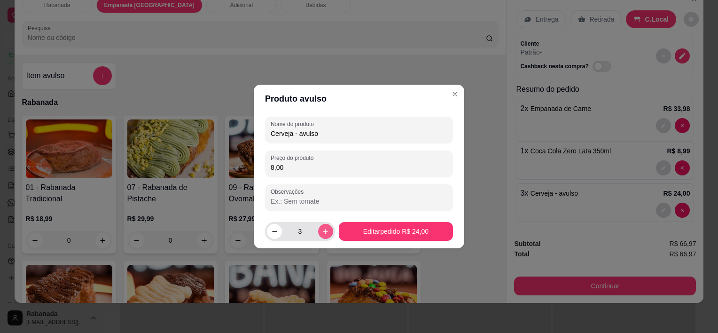
click at [322, 233] on icon "increase-product-quantity" at bounding box center [325, 231] width 7 height 7
type input "4"
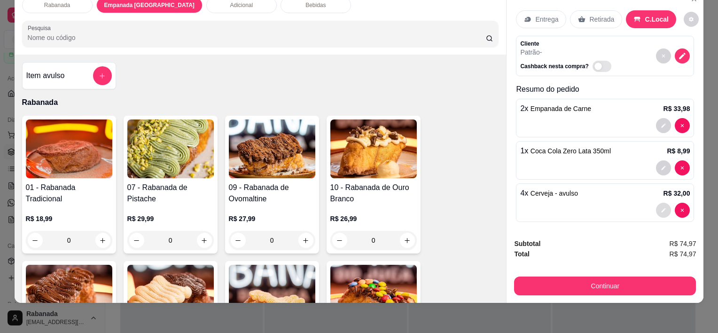
click at [661, 207] on icon "decrease-product-quantity" at bounding box center [664, 210] width 6 height 6
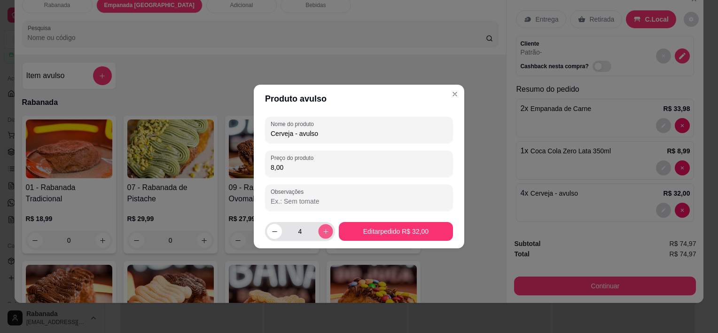
click at [326, 234] on icon "increase-product-quantity" at bounding box center [325, 231] width 7 height 7
type input "5"
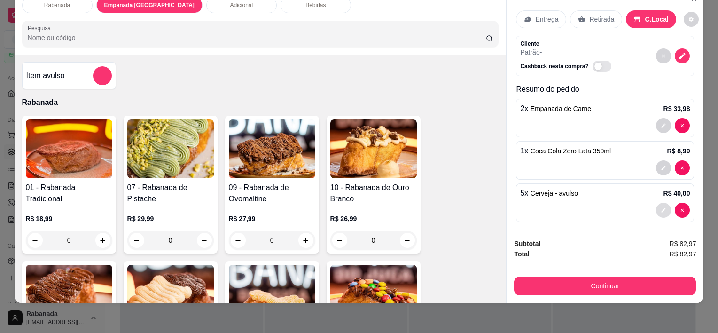
click at [661, 207] on icon "decrease-product-quantity" at bounding box center [664, 210] width 6 height 6
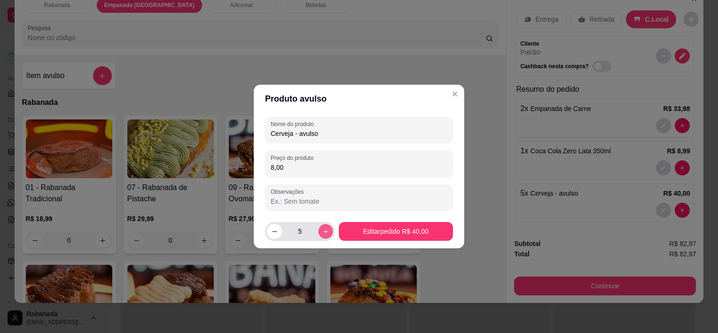
click at [323, 230] on icon "increase-product-quantity" at bounding box center [325, 231] width 7 height 7
type input "6"
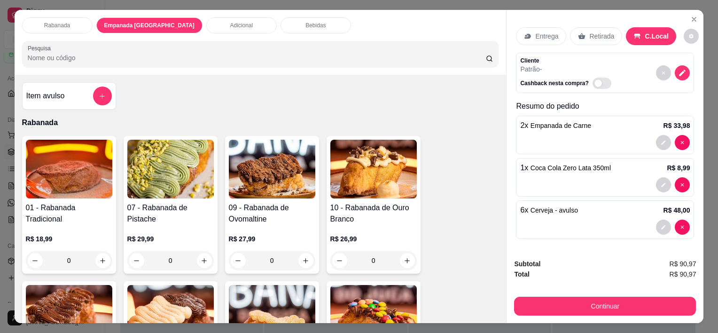
click at [137, 28] on div "Empanada [GEOGRAPHIC_DATA]" at bounding box center [149, 25] width 106 height 16
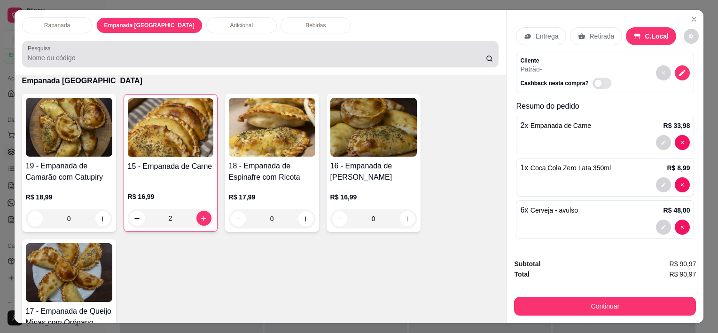
scroll to position [23, 0]
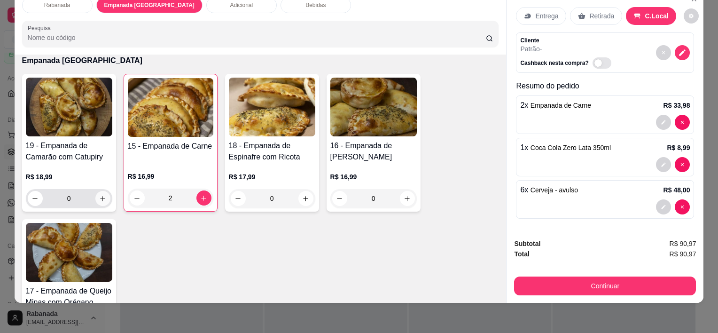
click at [101, 196] on icon "increase-product-quantity" at bounding box center [102, 198] width 5 height 5
type input "1"
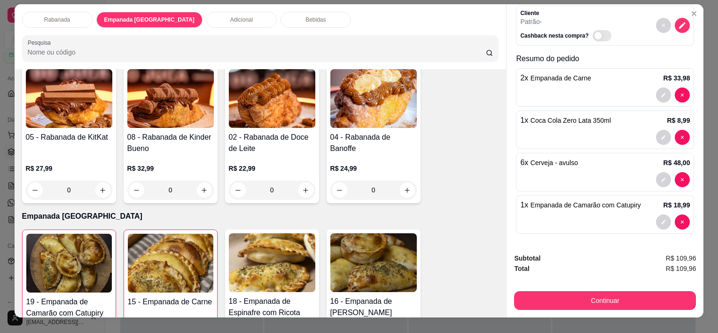
scroll to position [0, 0]
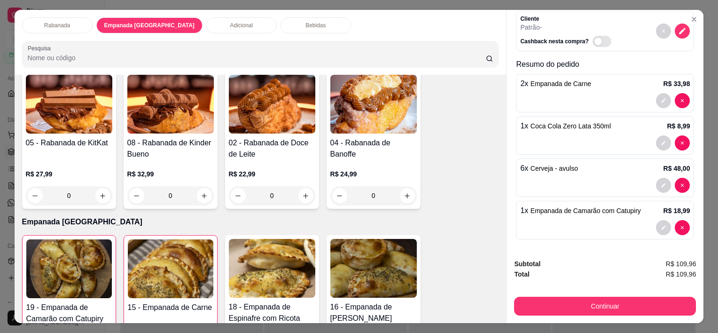
click at [213, 17] on div "Adicional" at bounding box center [241, 25] width 70 height 16
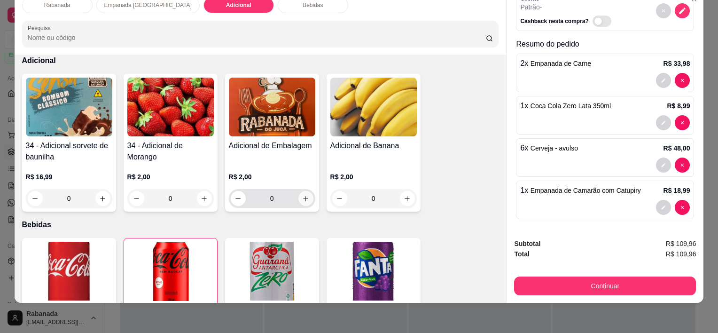
click at [302, 195] on icon "increase-product-quantity" at bounding box center [305, 198] width 7 height 7
type input "1"
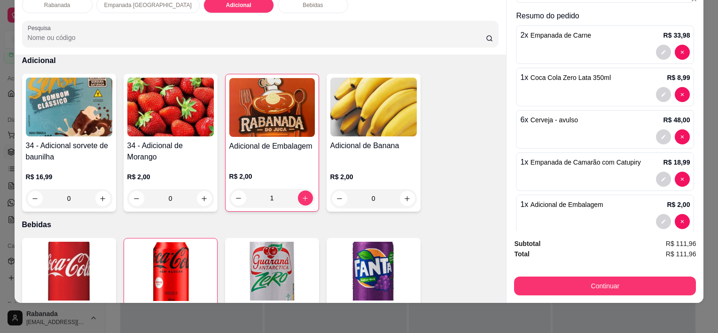
scroll to position [87, 0]
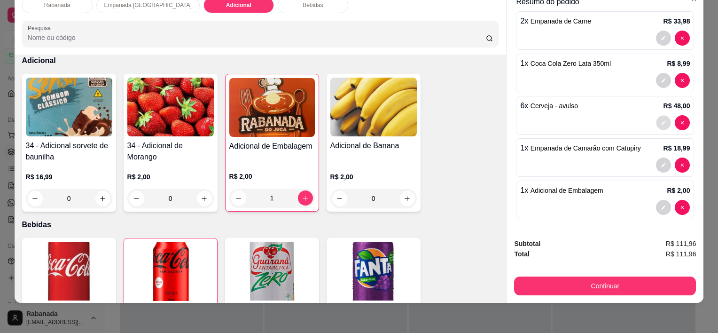
click at [661, 120] on icon "decrease-product-quantity" at bounding box center [664, 123] width 6 height 6
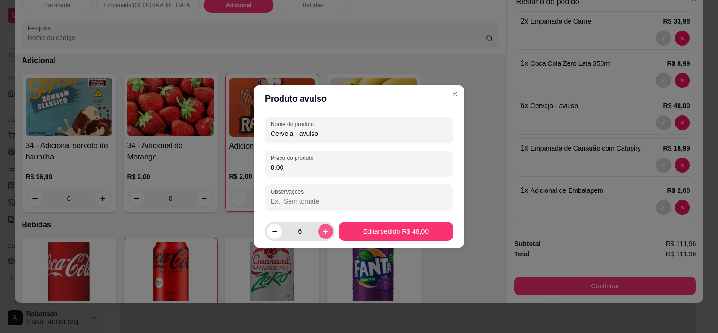
click at [323, 230] on icon "increase-product-quantity" at bounding box center [325, 231] width 5 height 5
type input "7"
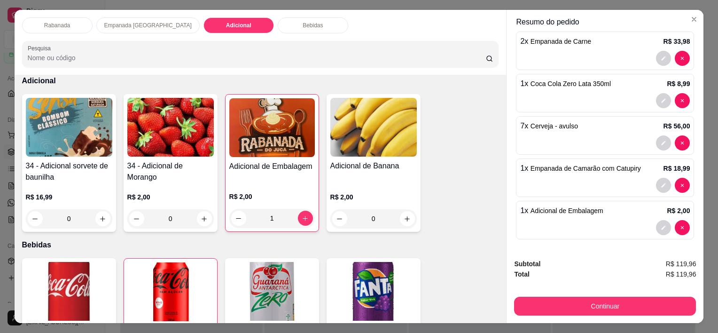
click at [66, 24] on div "Rabanada" at bounding box center [57, 25] width 70 height 16
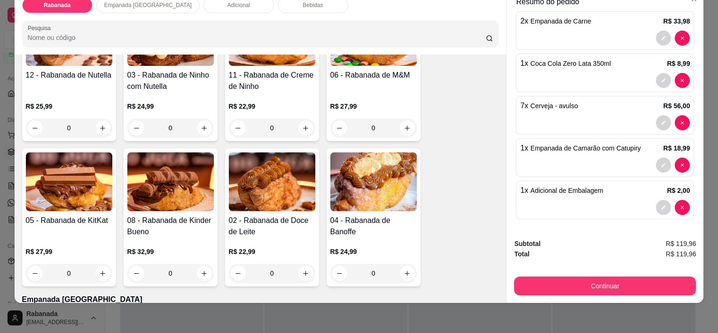
scroll to position [324, 0]
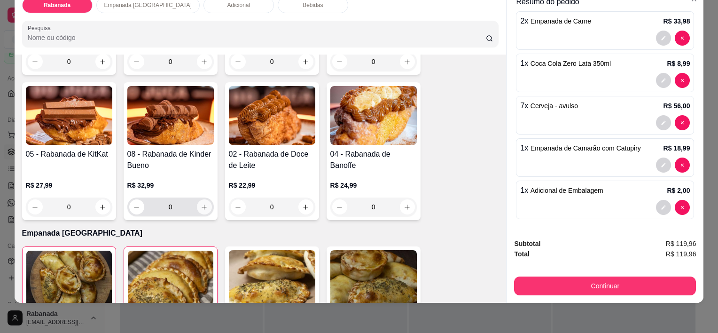
click at [203, 203] on icon "increase-product-quantity" at bounding box center [204, 206] width 7 height 7
type input "1"
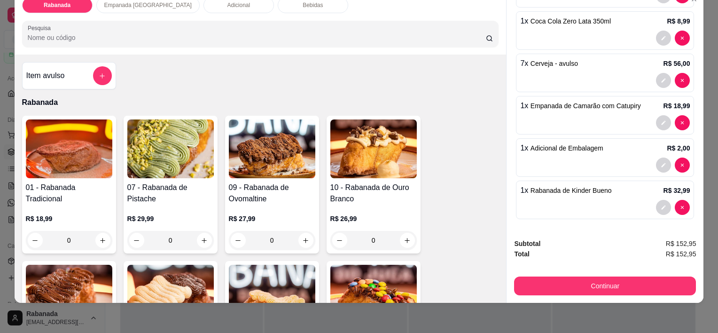
scroll to position [0, 0]
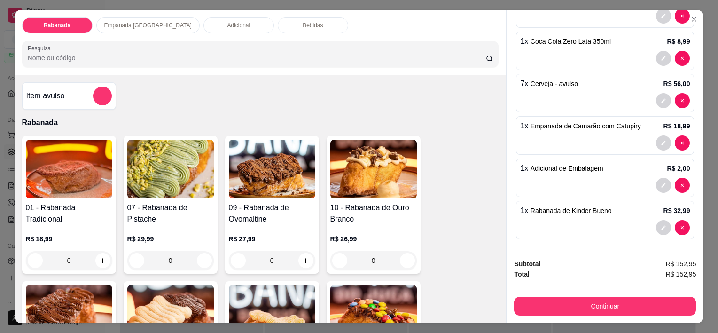
click at [203, 21] on div "Adicional" at bounding box center [238, 25] width 70 height 16
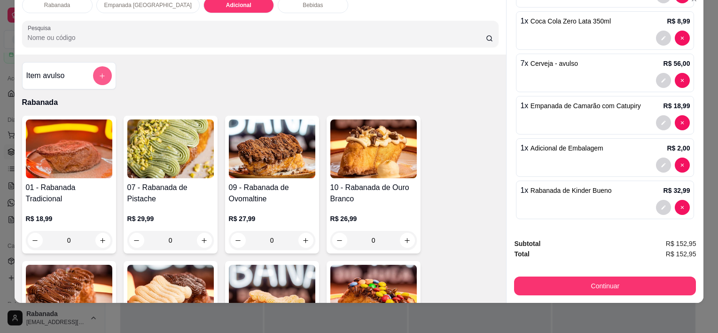
click at [103, 66] on button "add-separate-item" at bounding box center [102, 75] width 19 height 19
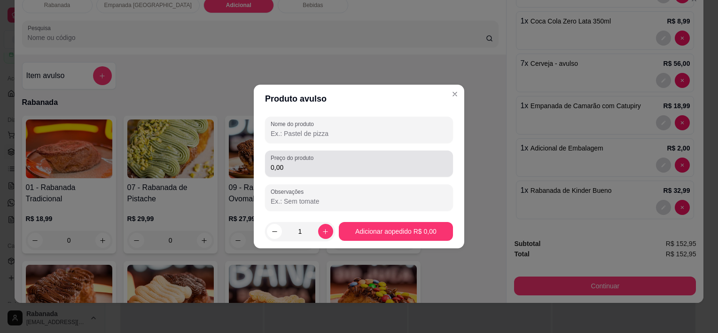
click at [314, 172] on div "0,00" at bounding box center [359, 163] width 177 height 19
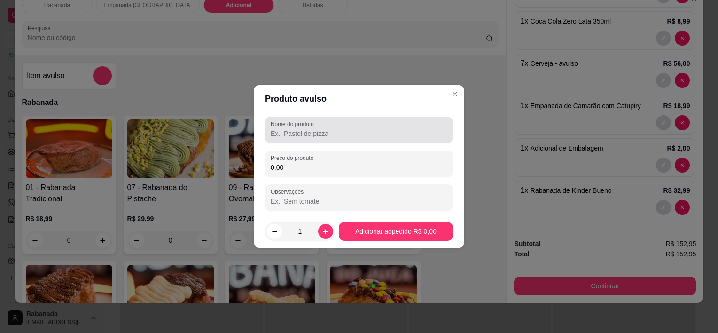
click at [285, 133] on input "Nome do produto" at bounding box center [359, 133] width 177 height 9
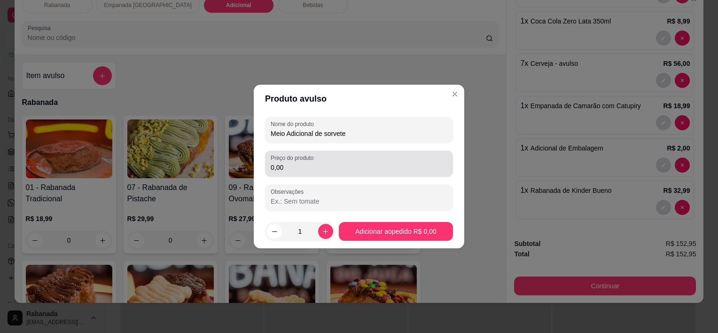
type input "Meio Adicional de sorvete"
click at [292, 166] on input "0,00" at bounding box center [359, 167] width 177 height 9
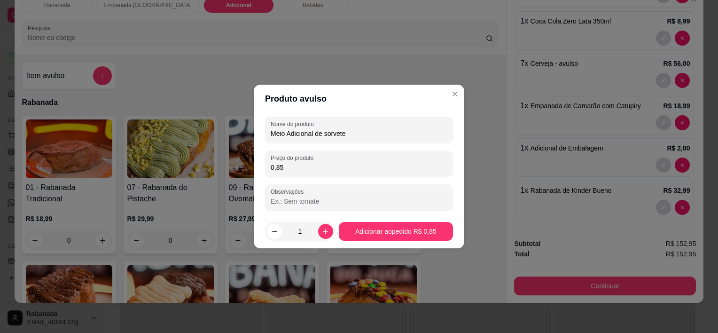
type input "8,50"
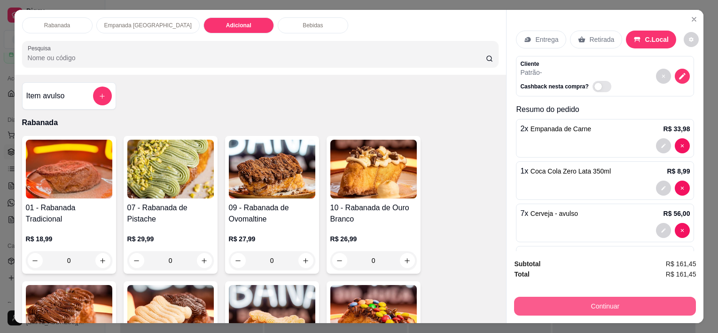
click at [621, 301] on button "Continuar" at bounding box center [605, 305] width 182 height 19
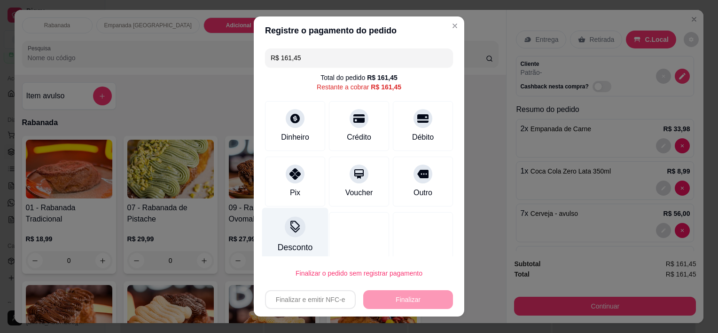
click at [292, 227] on icon at bounding box center [294, 225] width 9 height 9
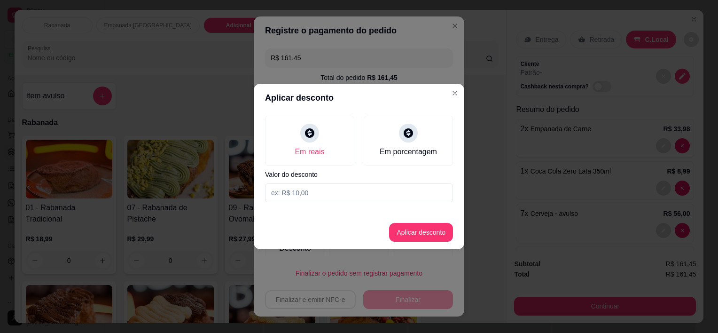
click at [314, 188] on input at bounding box center [359, 192] width 188 height 19
type input "9,65"
click at [408, 228] on button "Aplicar desconto" at bounding box center [421, 232] width 62 height 18
type input "R$ 151,80"
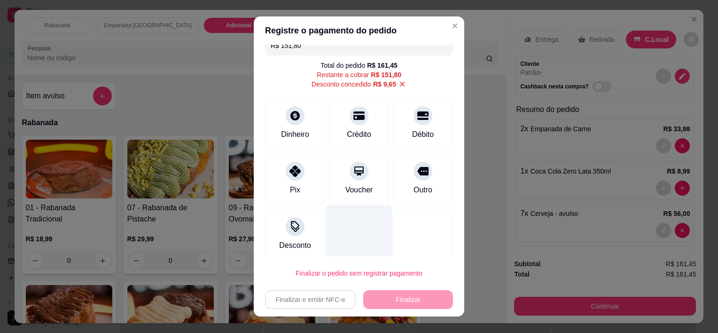
scroll to position [18, 0]
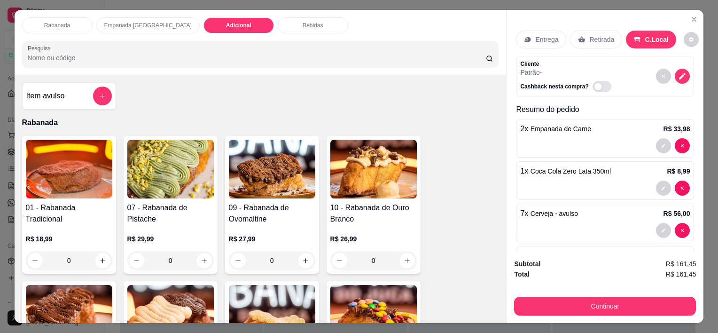
click at [135, 22] on p "Empanada [GEOGRAPHIC_DATA]" at bounding box center [147, 26] width 87 height 8
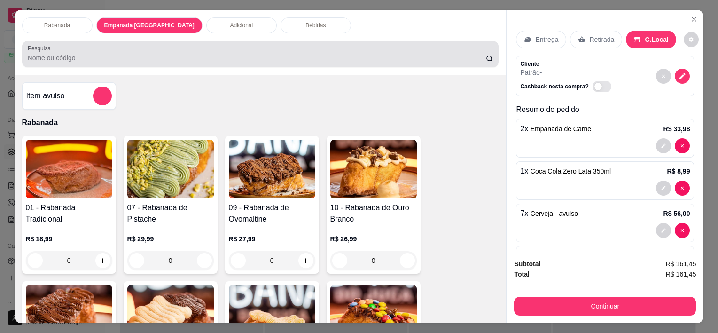
scroll to position [23, 0]
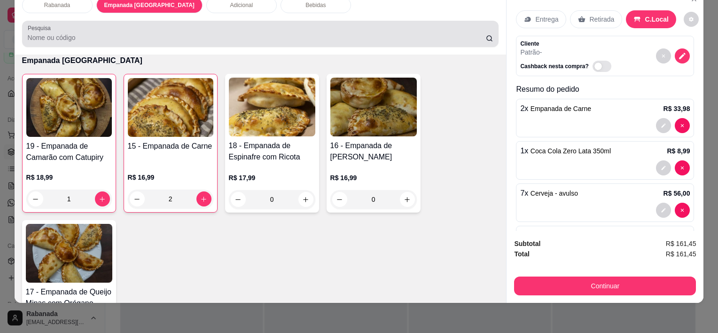
click at [135, 24] on div at bounding box center [261, 33] width 466 height 19
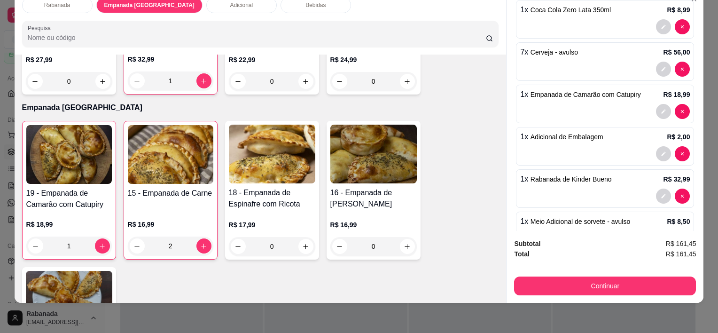
scroll to position [171, 0]
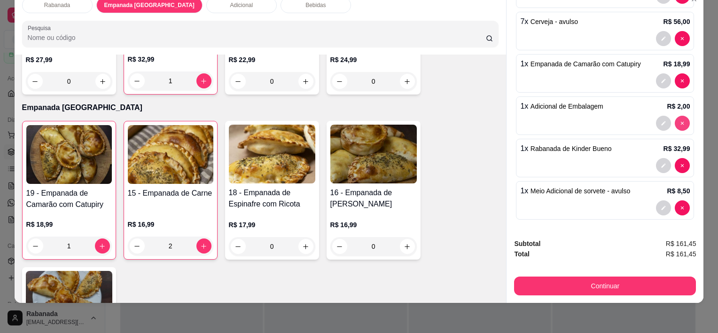
type input "0"
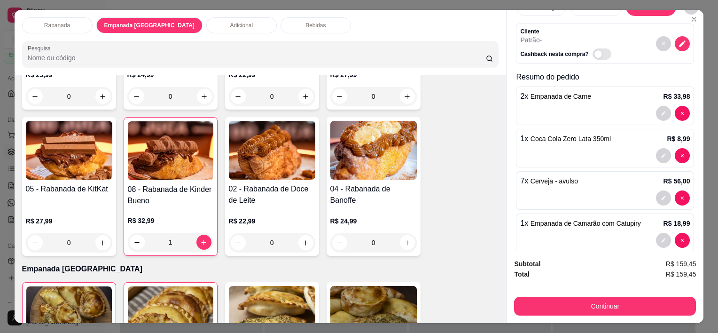
scroll to position [0, 0]
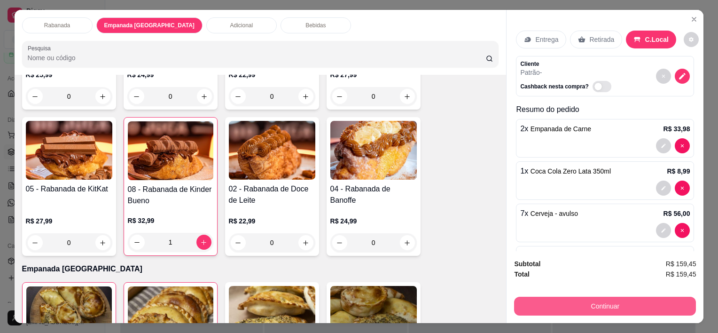
click at [649, 296] on button "Continuar" at bounding box center [605, 305] width 182 height 19
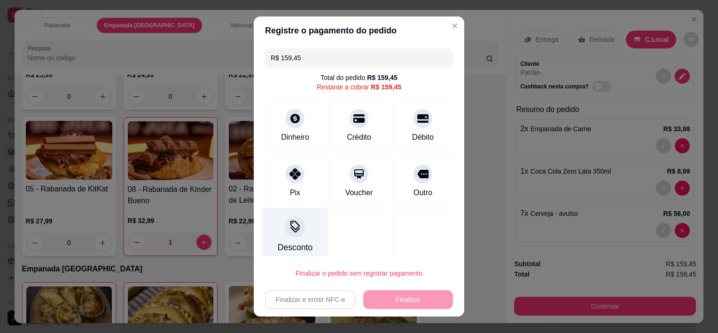
click at [285, 233] on div at bounding box center [295, 227] width 21 height 21
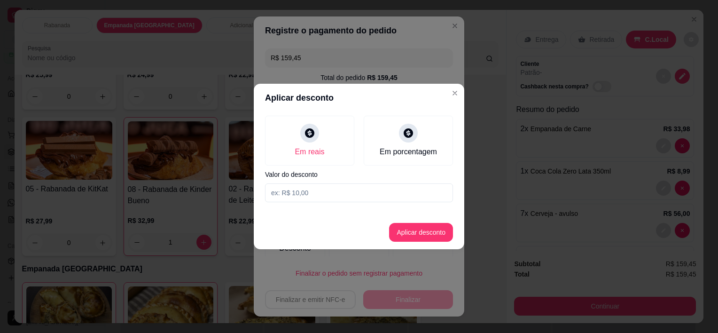
click at [316, 190] on input at bounding box center [359, 192] width 188 height 19
type input "8,60"
click at [440, 231] on button "Aplicar desconto" at bounding box center [421, 232] width 64 height 19
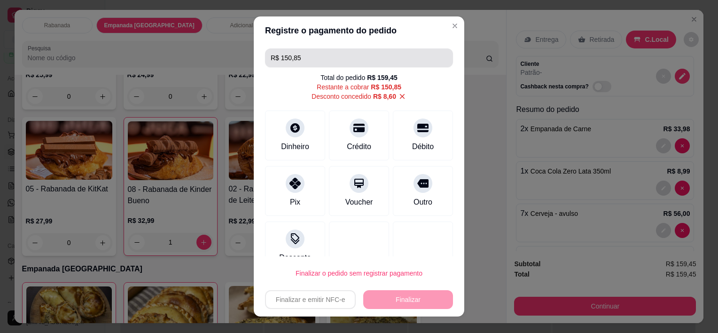
click at [330, 64] on input "R$ 150,85" at bounding box center [359, 57] width 177 height 19
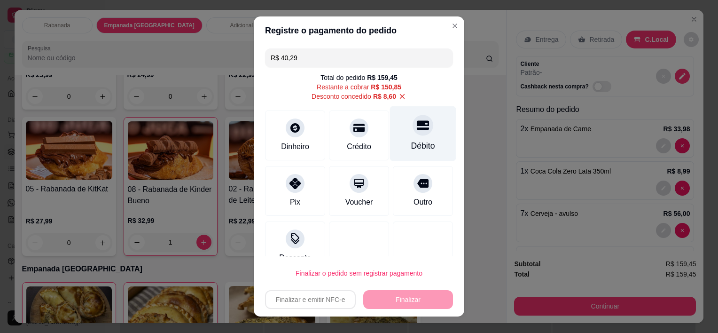
click at [417, 130] on icon at bounding box center [423, 125] width 12 height 12
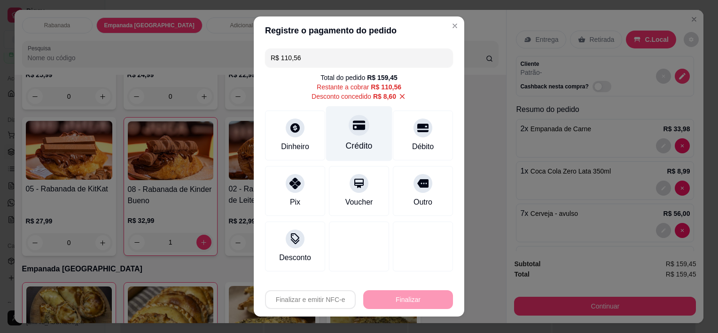
click at [340, 136] on div "Crédito" at bounding box center [359, 133] width 66 height 55
type input "R$ 0,00"
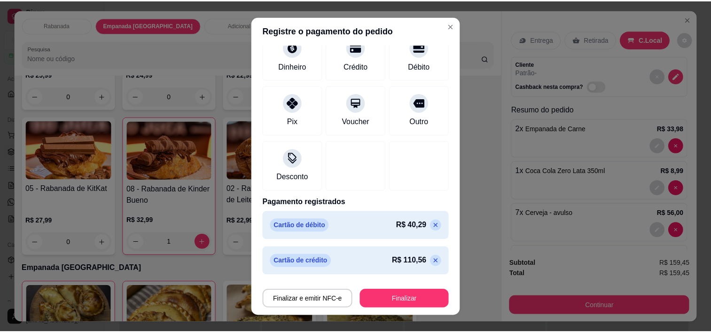
scroll to position [13, 0]
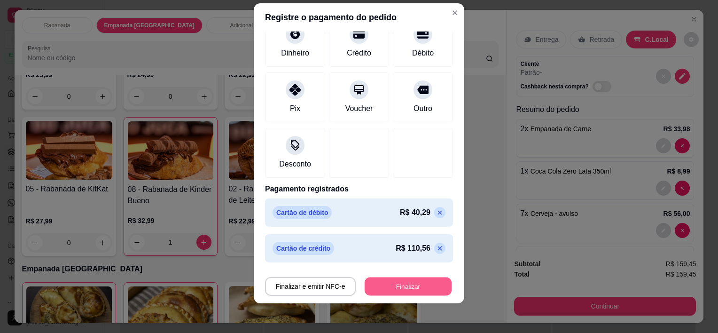
click at [419, 282] on button "Finalizar" at bounding box center [408, 286] width 87 height 18
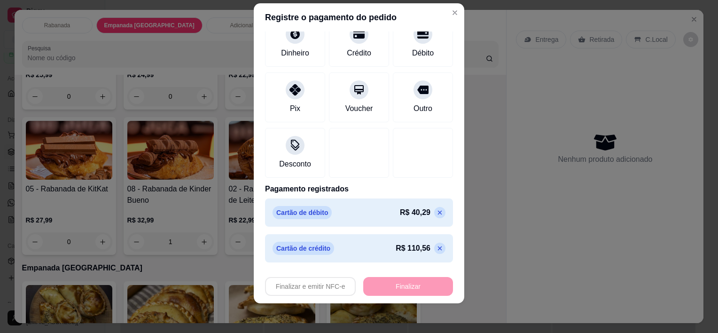
type input "0"
type input "-R$ 159,45"
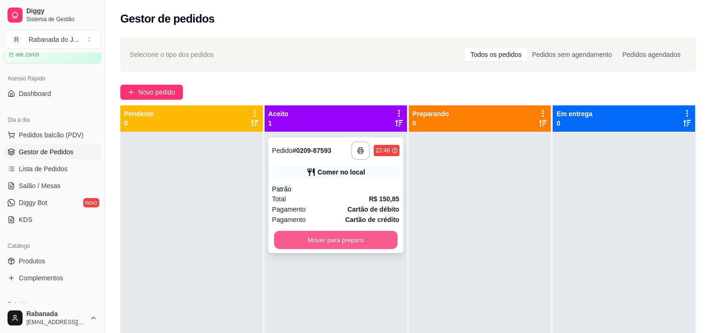
click at [339, 240] on button "Mover para preparo" at bounding box center [336, 240] width 124 height 18
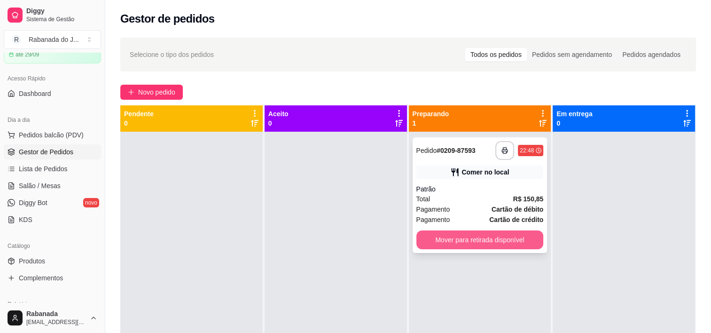
click at [522, 239] on button "Mover para retirada disponível" at bounding box center [479, 239] width 127 height 19
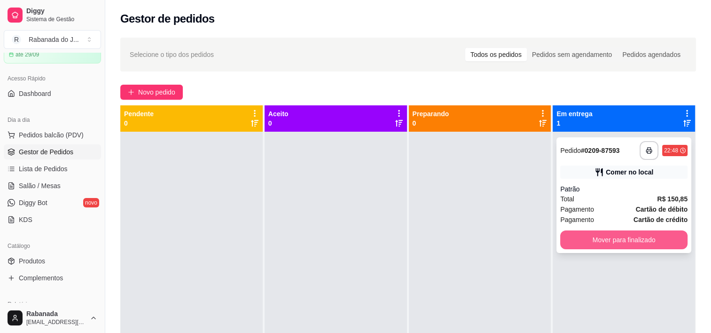
click at [586, 237] on button "Mover para finalizado" at bounding box center [623, 239] width 127 height 19
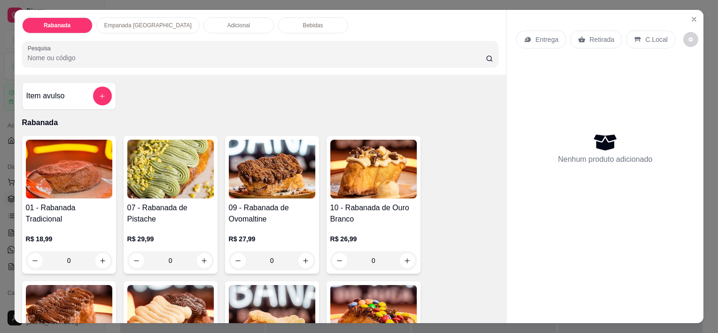
click at [5, 115] on div "Rabanada Empanada [GEOGRAPHIC_DATA] Adicional Bebidas Pesquisa Item avulso Raba…" at bounding box center [359, 166] width 718 height 333
click at [693, 16] on icon "Close" at bounding box center [694, 20] width 8 height 8
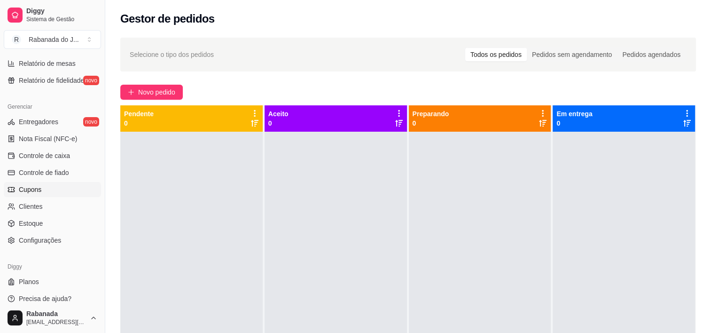
scroll to position [343, 0]
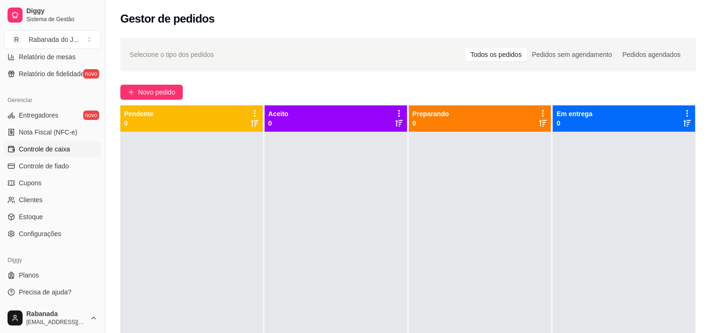
click at [52, 148] on span "Controle de caixa" at bounding box center [44, 148] width 51 height 9
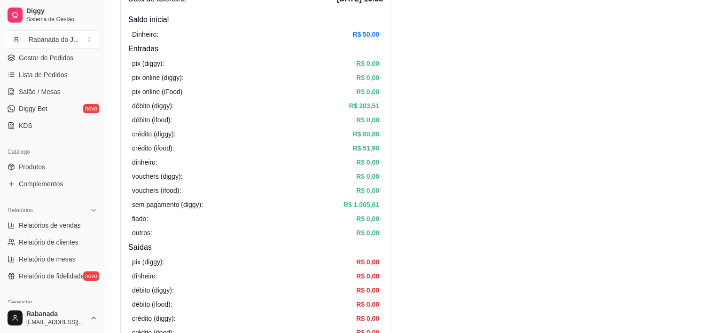
scroll to position [141, 0]
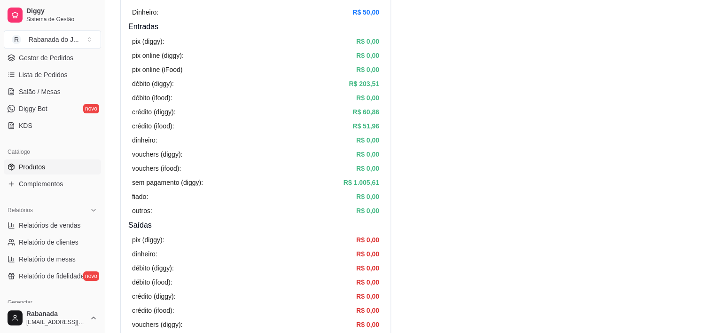
click at [40, 164] on span "Produtos" at bounding box center [32, 166] width 26 height 9
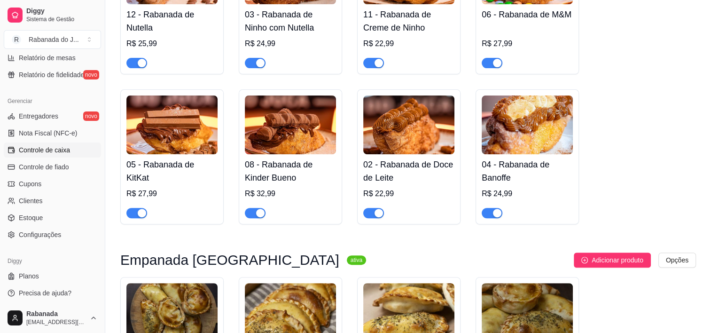
scroll to position [343, 0]
click at [63, 216] on link "Estoque" at bounding box center [52, 216] width 97 height 15
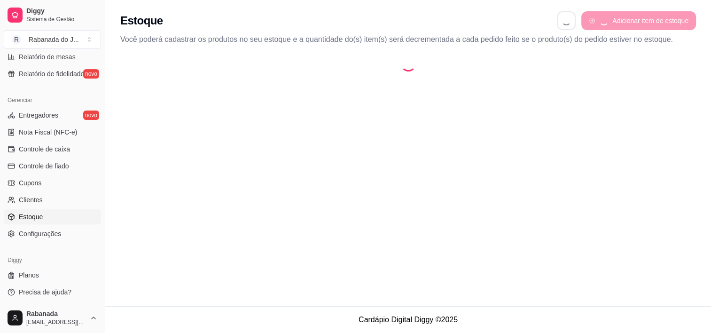
select select "QUANTITY_ORDER"
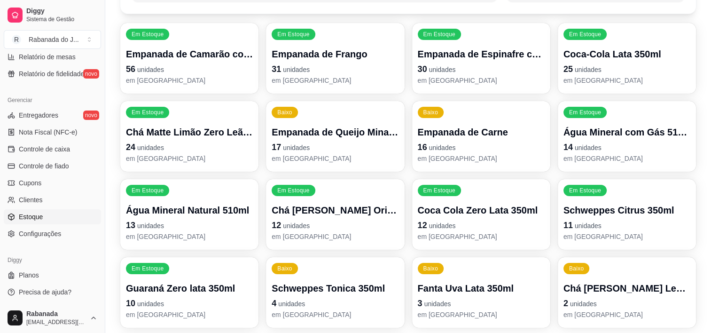
scroll to position [94, 0]
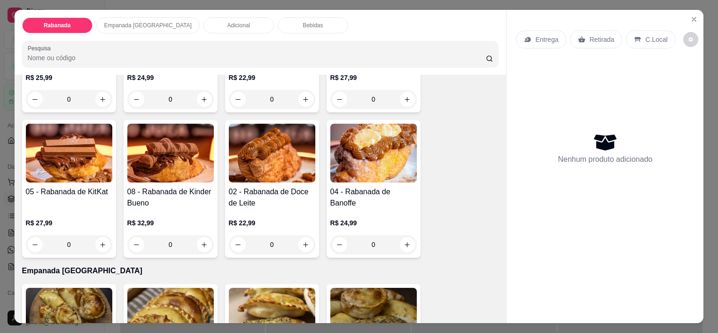
scroll to position [329, 0]
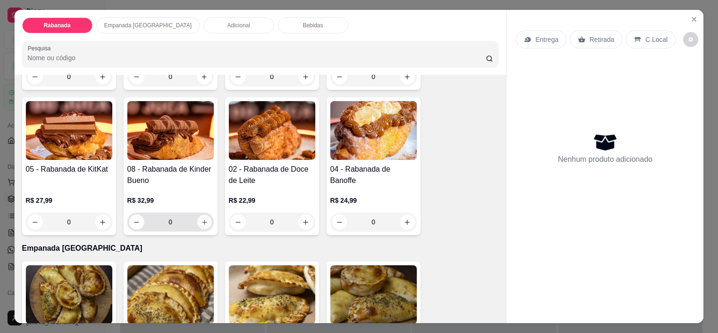
click at [202, 219] on icon "increase-product-quantity" at bounding box center [204, 221] width 7 height 7
type input "1"
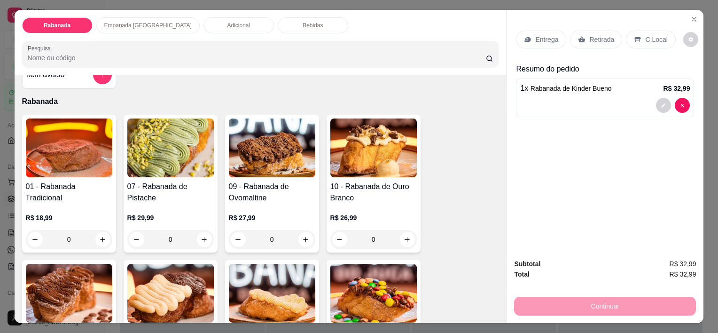
scroll to position [0, 0]
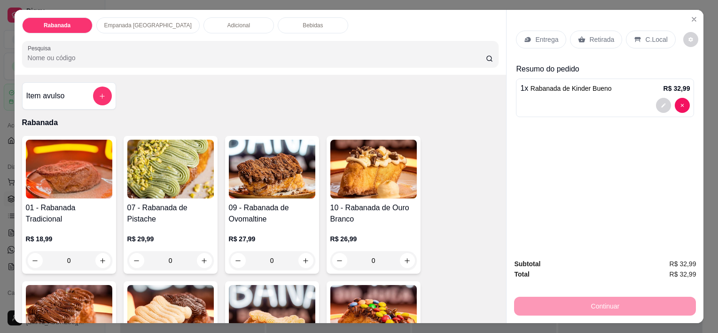
click at [125, 28] on div "Empanada [GEOGRAPHIC_DATA]" at bounding box center [147, 25] width 103 height 16
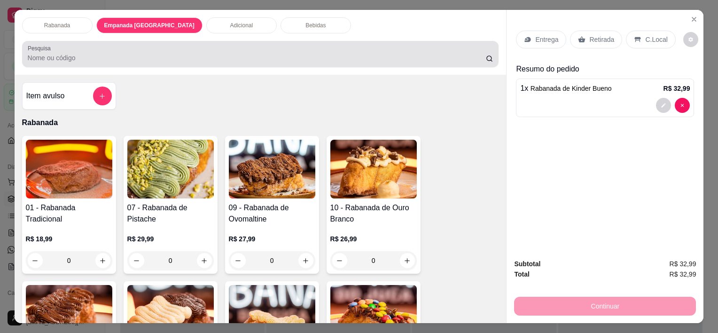
scroll to position [23, 0]
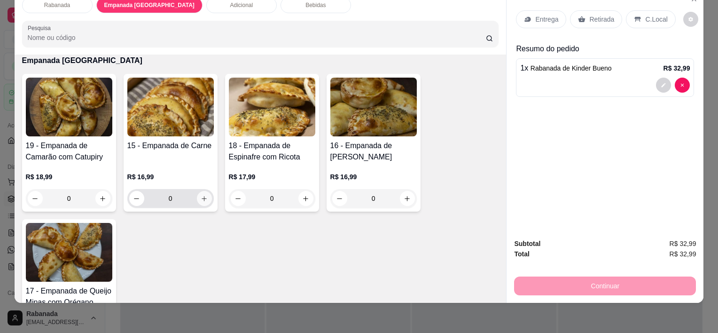
click at [202, 195] on icon "increase-product-quantity" at bounding box center [204, 198] width 7 height 7
type input "1"
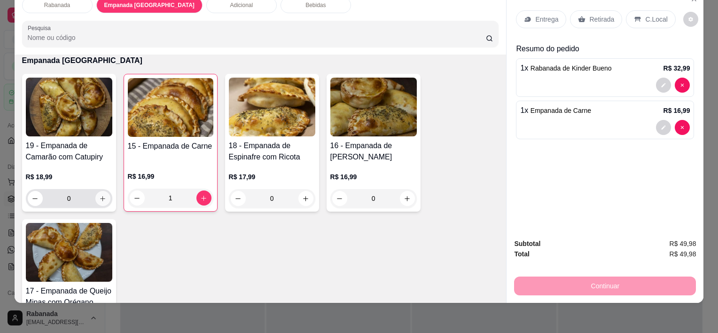
click at [101, 195] on icon "increase-product-quantity" at bounding box center [102, 198] width 7 height 7
type input "1"
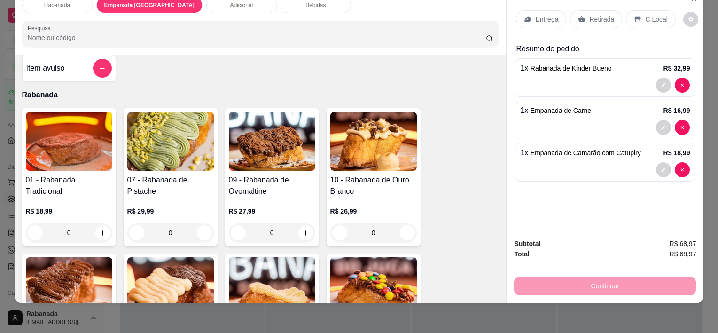
scroll to position [0, 0]
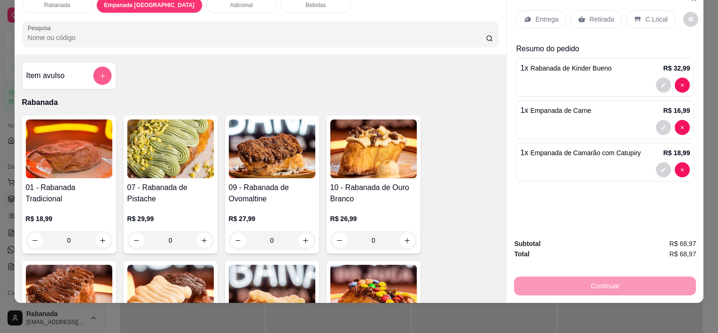
click at [94, 71] on button "add-separate-item" at bounding box center [102, 76] width 18 height 18
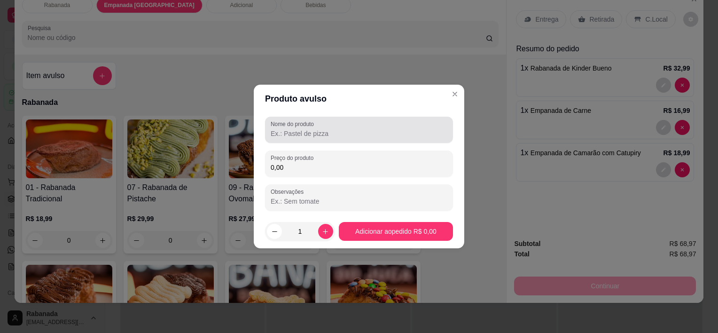
click at [311, 136] on input "Nome do produto" at bounding box center [359, 133] width 177 height 9
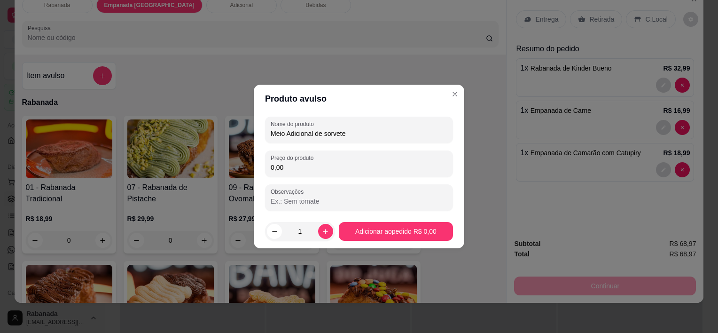
type input "Meio Adicional de sorvete"
click at [343, 169] on input "0,00" at bounding box center [359, 167] width 177 height 9
type input "8,50"
